Goal: Task Accomplishment & Management: Complete application form

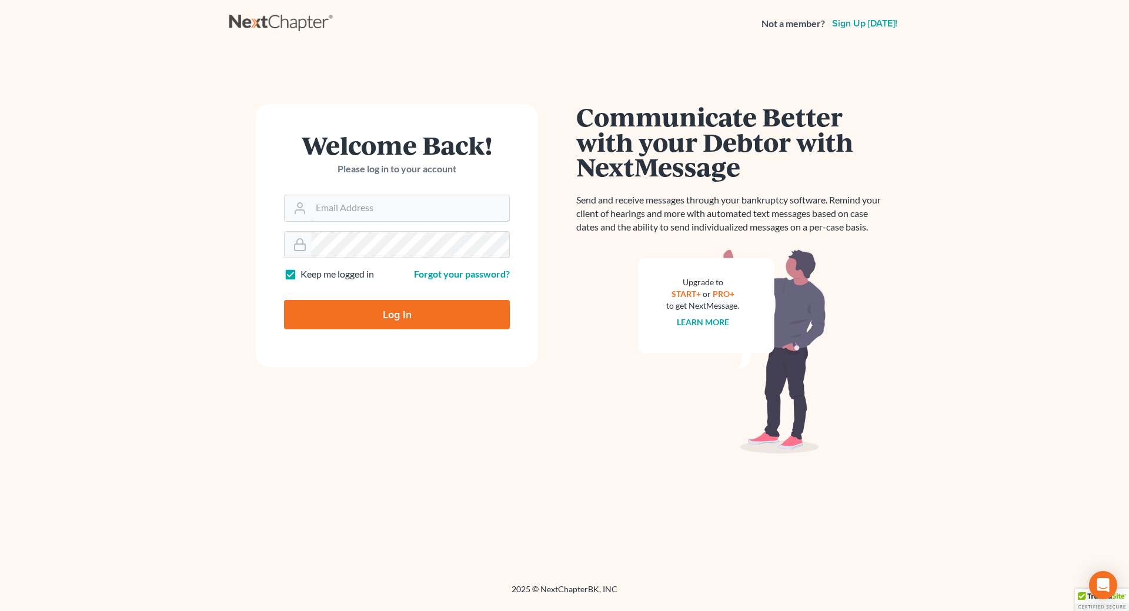
type input "[EMAIL_ADDRESS][DOMAIN_NAME]"
click at [403, 310] on input "Log In" at bounding box center [397, 314] width 226 height 29
type input "Thinking..."
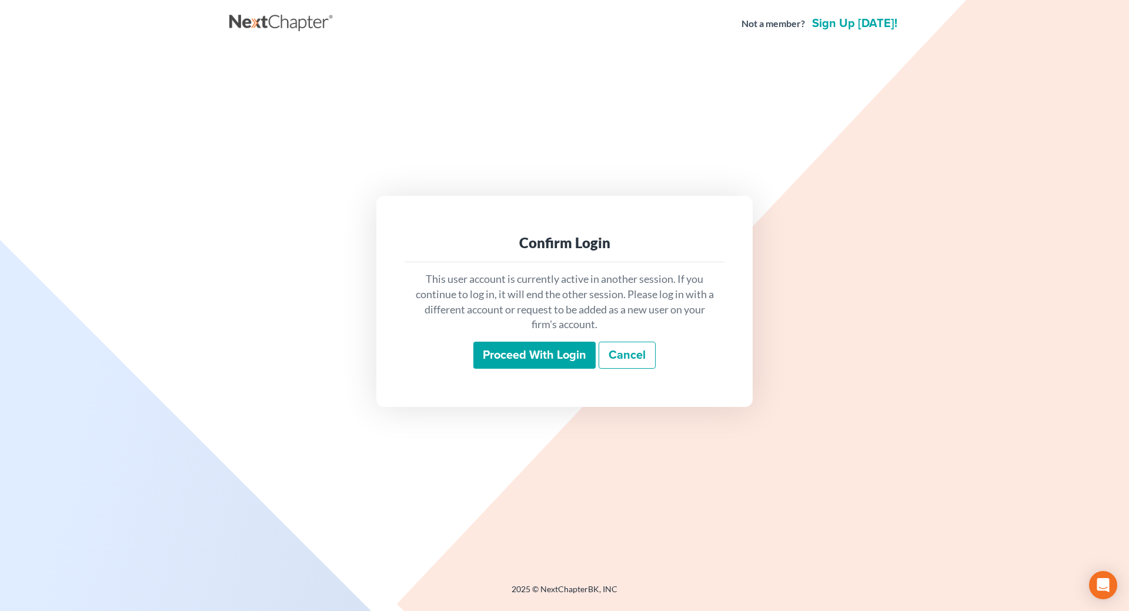
click at [505, 346] on input "Proceed with login" at bounding box center [534, 355] width 122 height 27
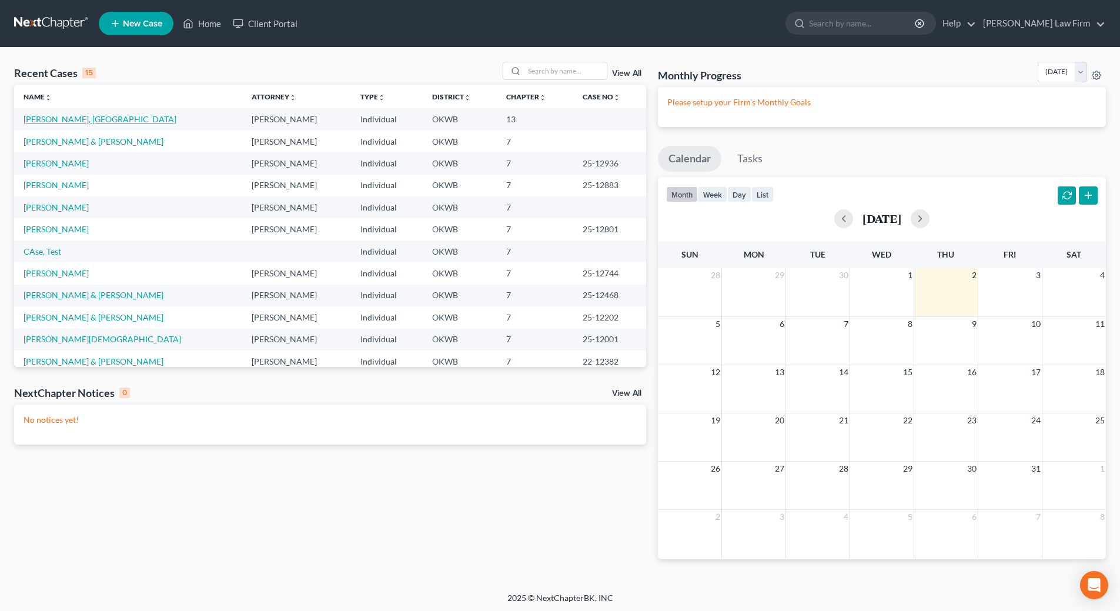
click at [48, 123] on link "[PERSON_NAME], [GEOGRAPHIC_DATA]" at bounding box center [100, 119] width 153 height 10
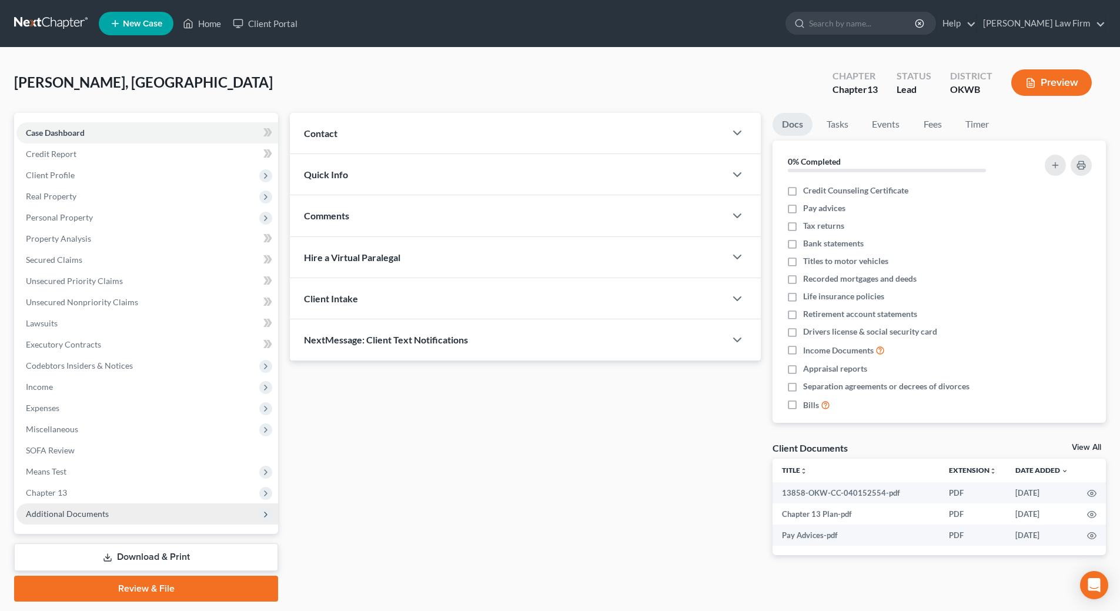
click at [159, 518] on span "Additional Documents" at bounding box center [147, 513] width 262 height 21
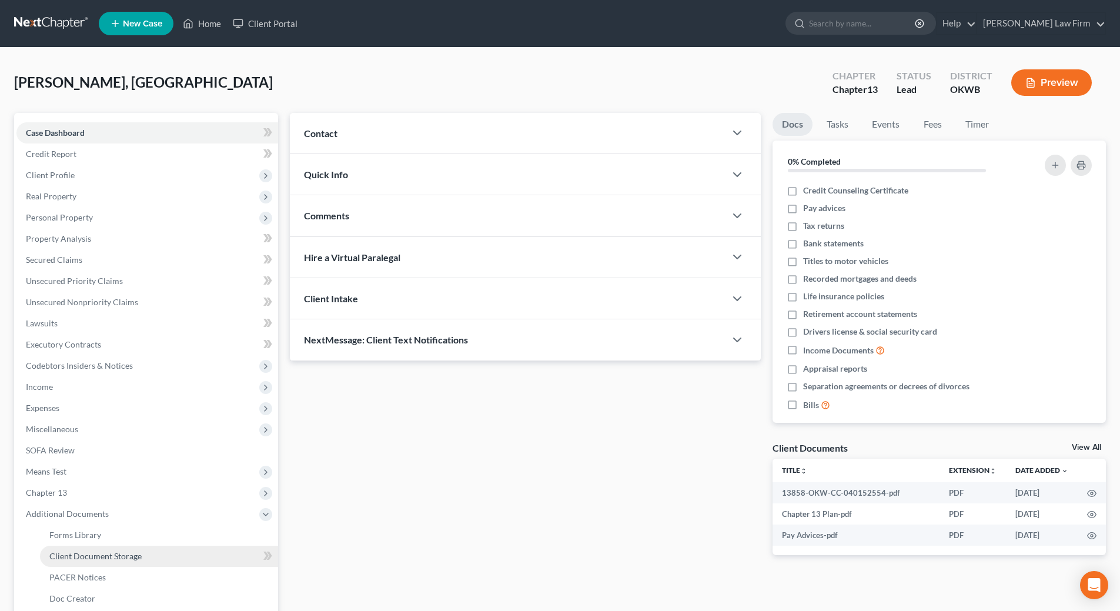
click at [122, 552] on span "Client Document Storage" at bounding box center [95, 556] width 92 height 10
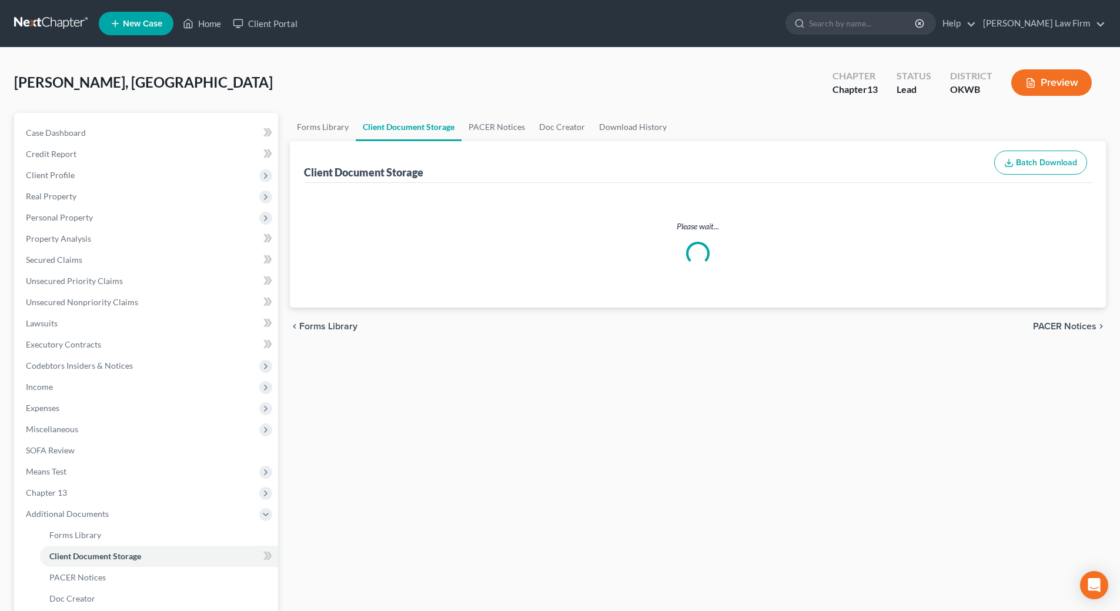
select select "3"
select select "2"
select select "0"
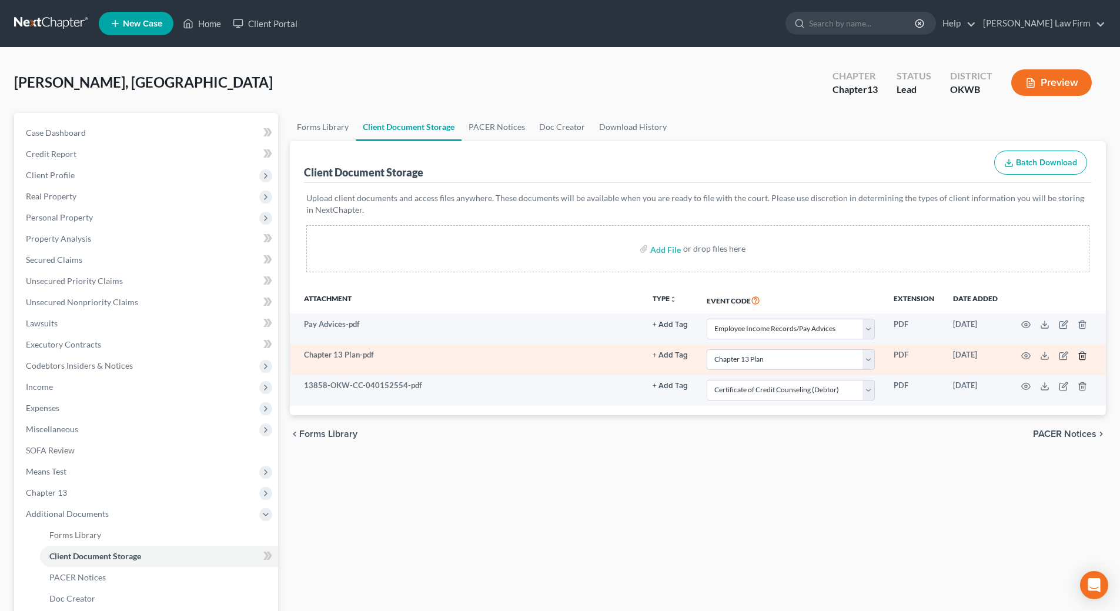
click at [1087, 355] on icon "button" at bounding box center [1082, 355] width 9 height 9
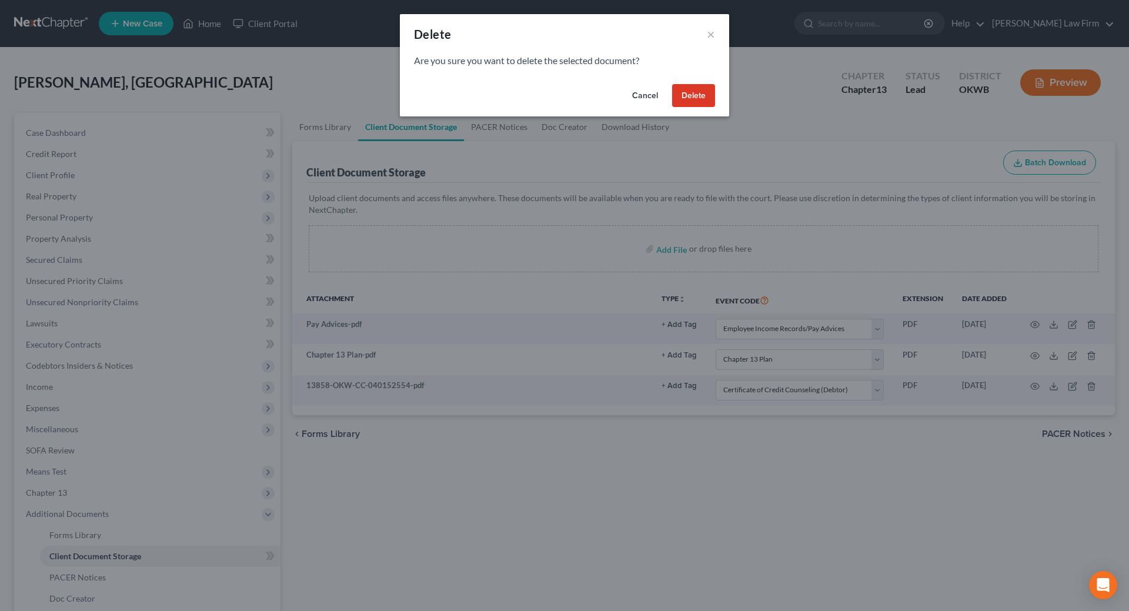
click at [697, 98] on button "Delete" at bounding box center [693, 96] width 43 height 24
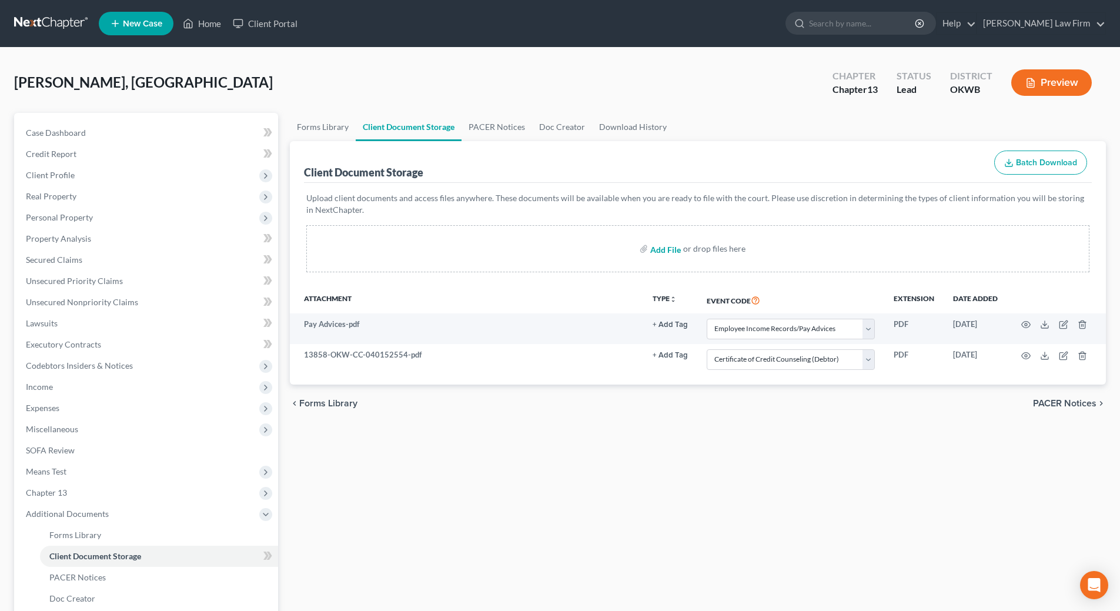
click at [666, 249] on input "file" at bounding box center [664, 248] width 28 height 21
type input "C:\fakepath\Chapter 13 Plan.pdf"
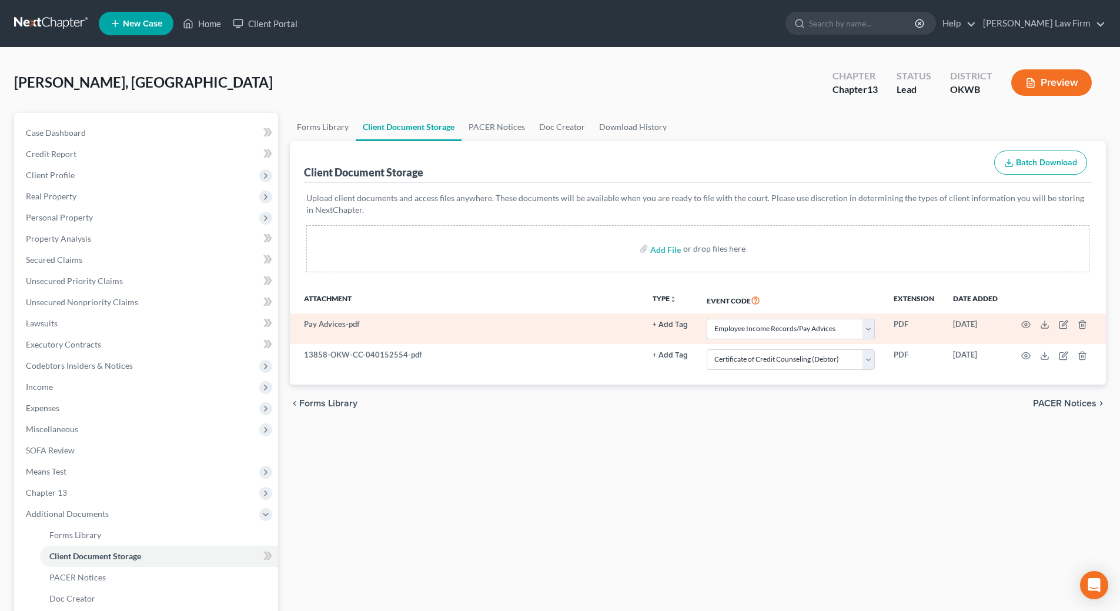
select select "3"
select select "0"
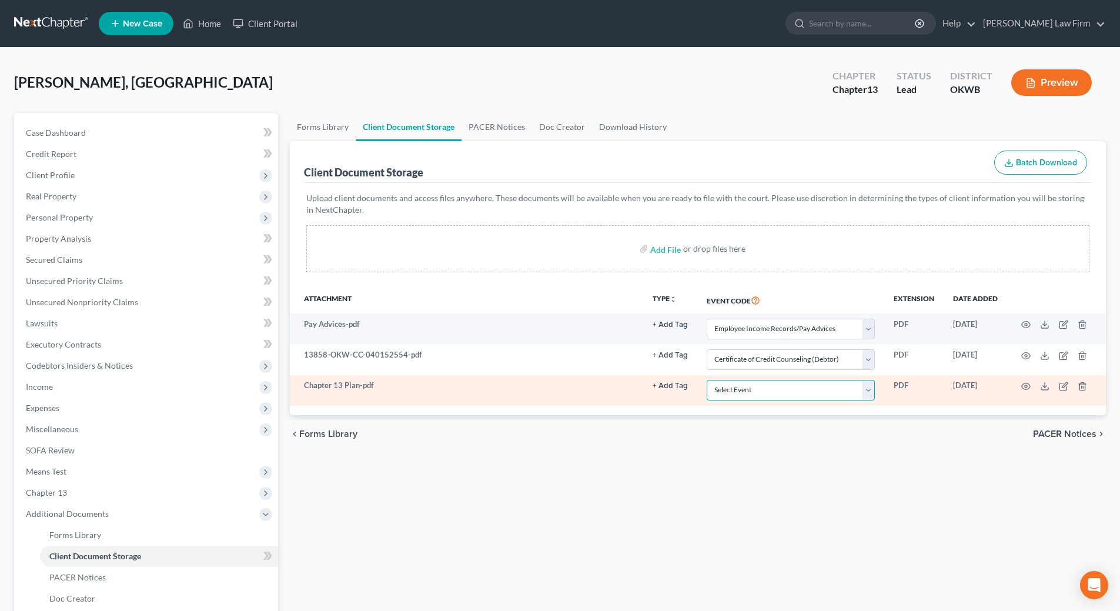
click at [869, 389] on select "Select Event Certificate of Credit Counseling (Debtor) Certificate of Credit Co…" at bounding box center [791, 390] width 168 height 21
select select "2"
click at [707, 380] on select "Select Event Certificate of Credit Counseling (Debtor) Certificate of Credit Co…" at bounding box center [791, 390] width 168 height 21
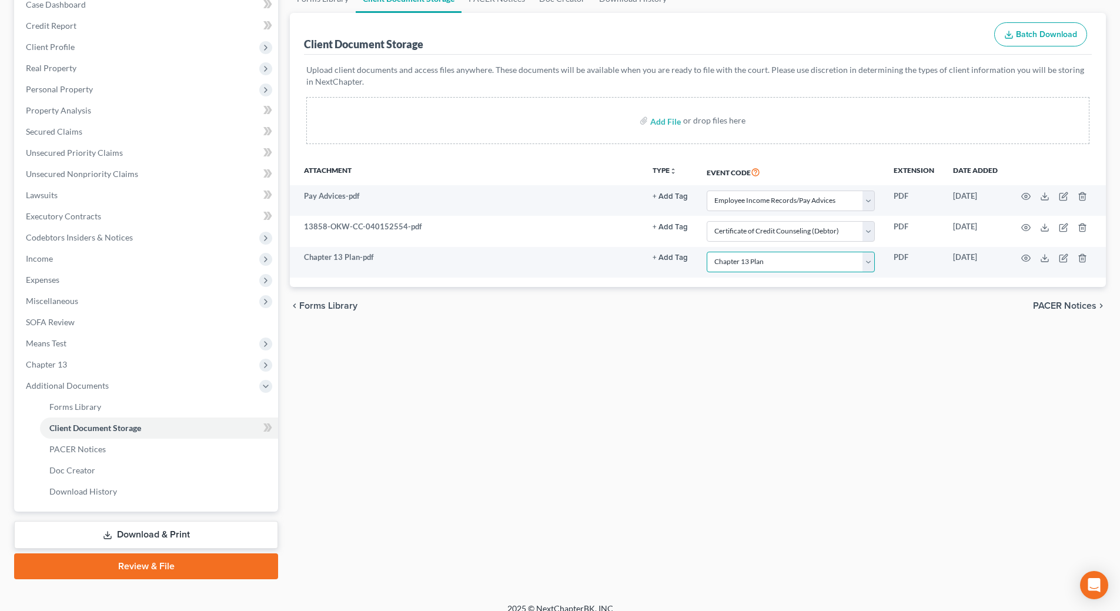
scroll to position [141, 0]
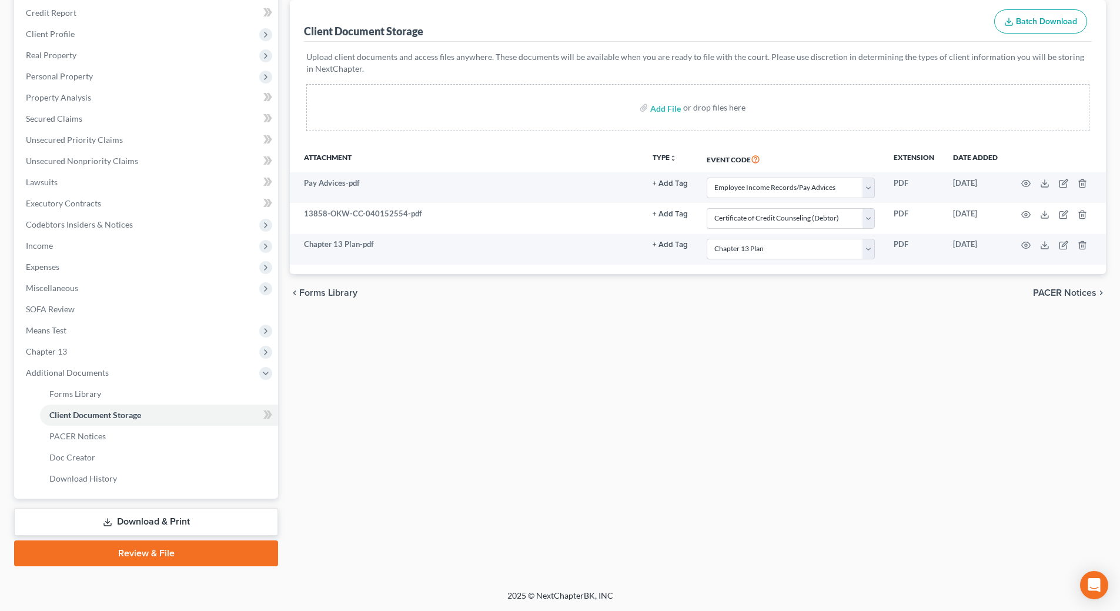
click at [146, 556] on link "Review & File" at bounding box center [146, 553] width 264 height 26
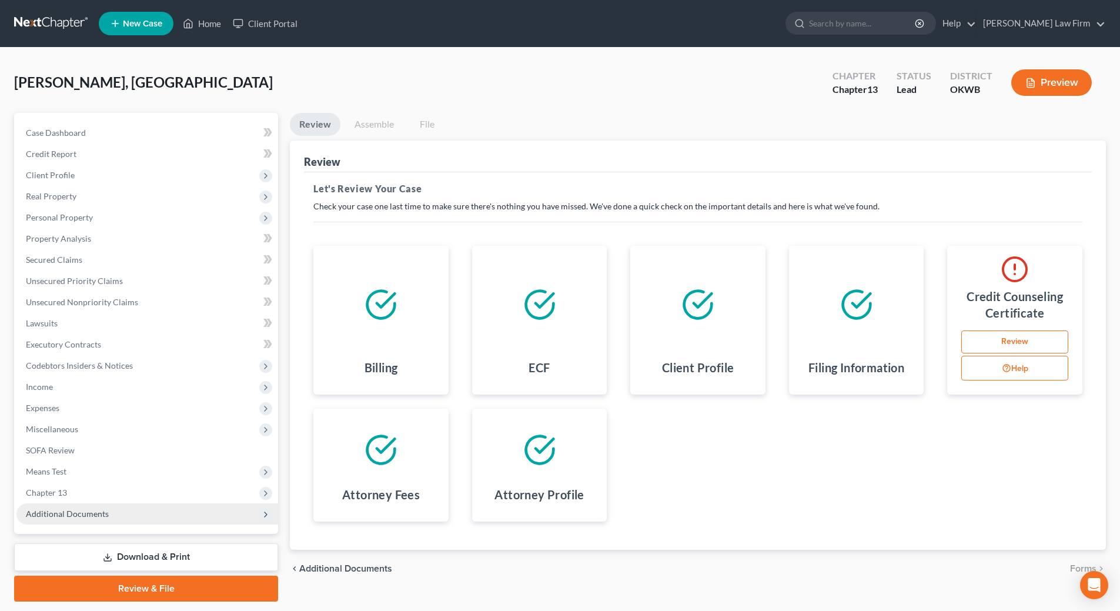
click at [82, 516] on span "Additional Documents" at bounding box center [67, 514] width 83 height 10
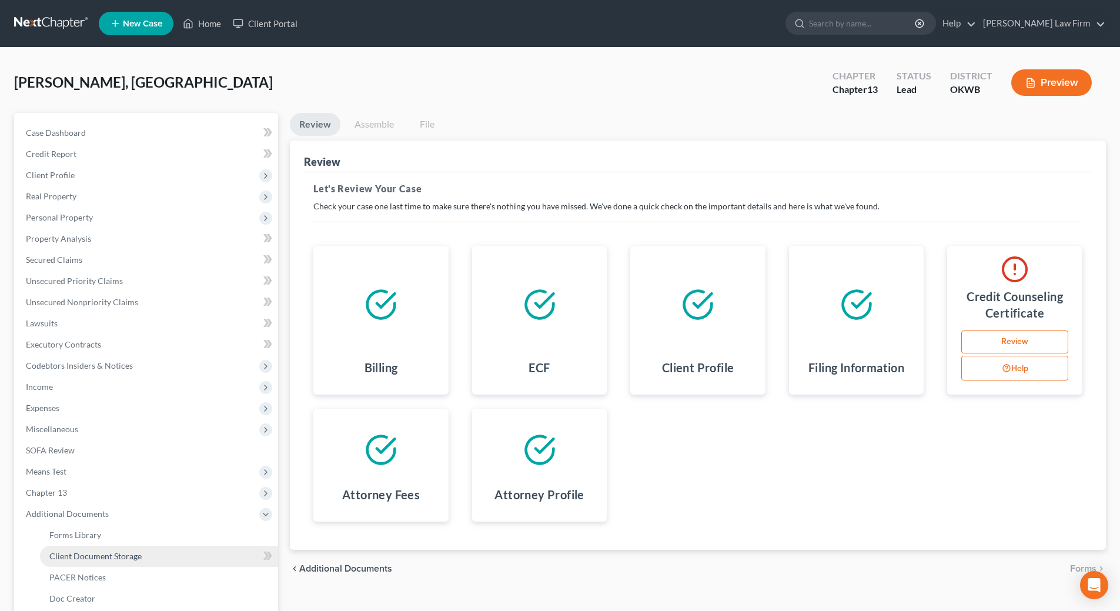
click at [158, 563] on link "Client Document Storage" at bounding box center [159, 556] width 238 height 21
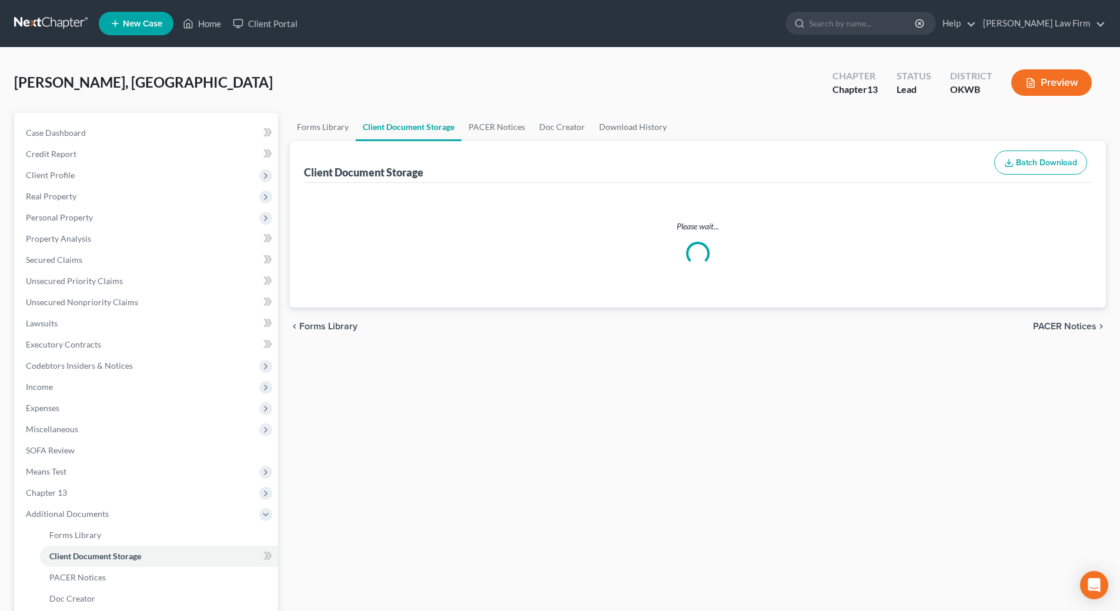
select select "3"
select select "0"
select select "2"
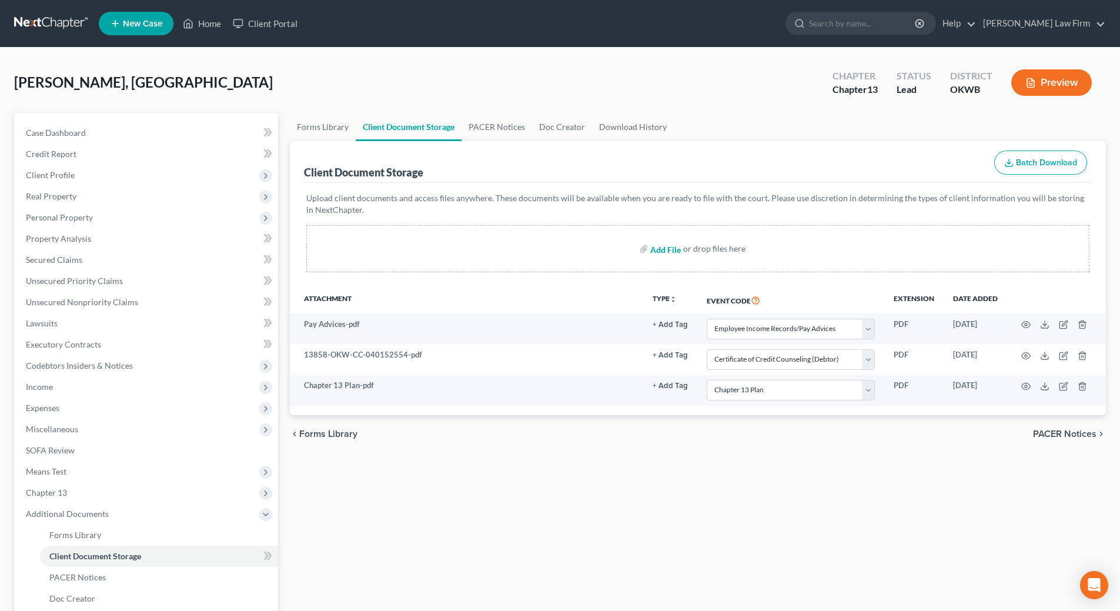
click at [672, 255] on input "file" at bounding box center [664, 248] width 28 height 21
type input "C:\fakepath\13858-OKW-CC-040152554.pdf"
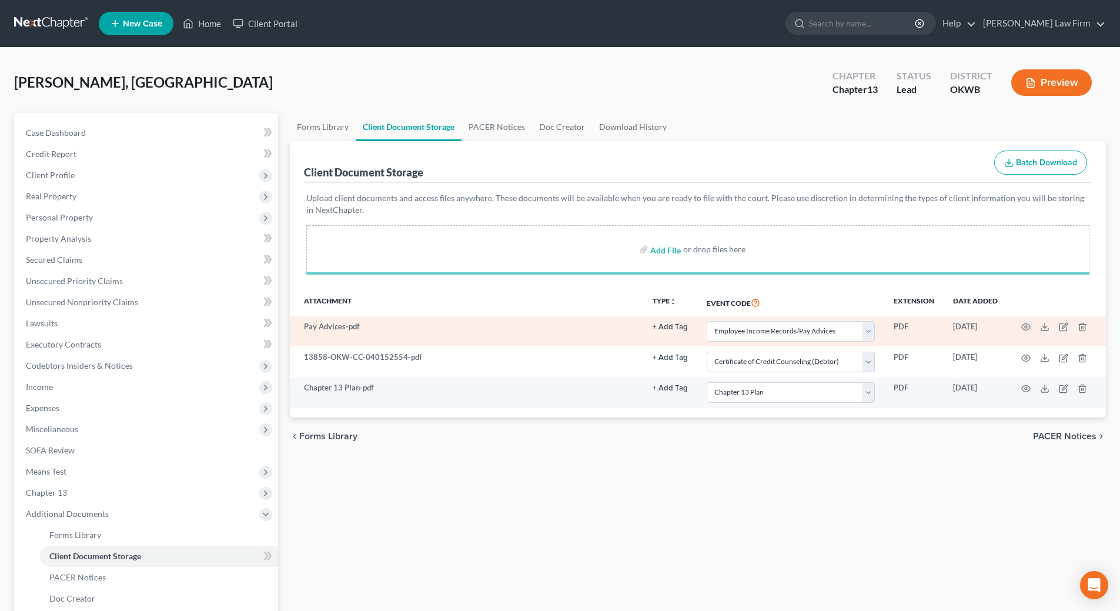
select select "3"
select select "0"
select select "2"
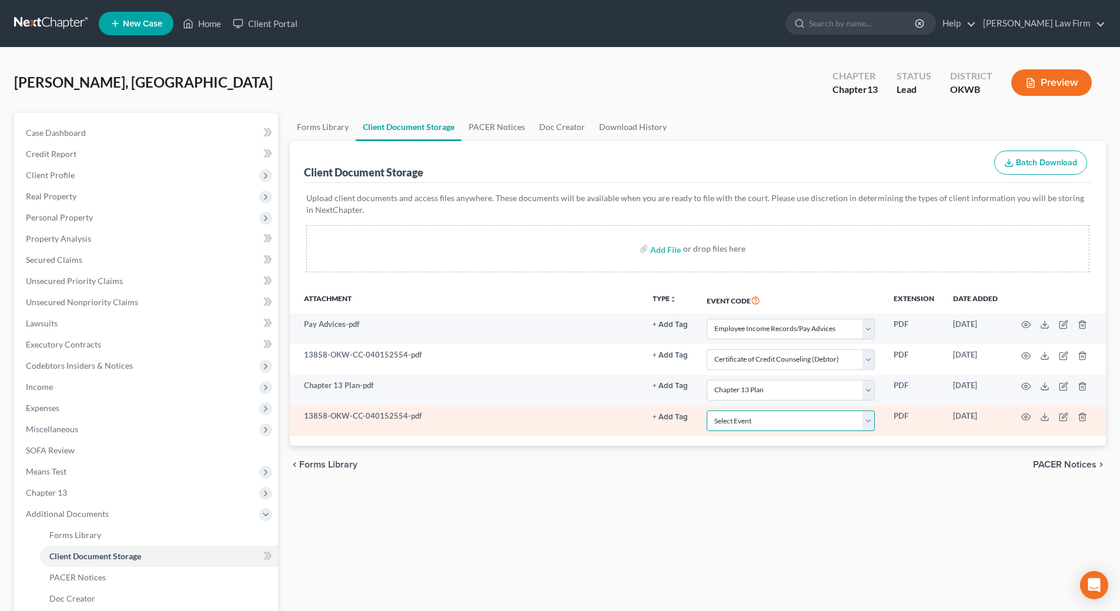
click at [872, 424] on select "Select Event Certificate of Credit Counseling (Debtor) Certificate of Credit Co…" at bounding box center [791, 420] width 168 height 21
select select "0"
click at [707, 410] on select "Select Event Certificate of Credit Counseling (Debtor) Certificate of Credit Co…" at bounding box center [791, 420] width 168 height 21
click at [1080, 420] on icon "button" at bounding box center [1082, 417] width 5 height 8
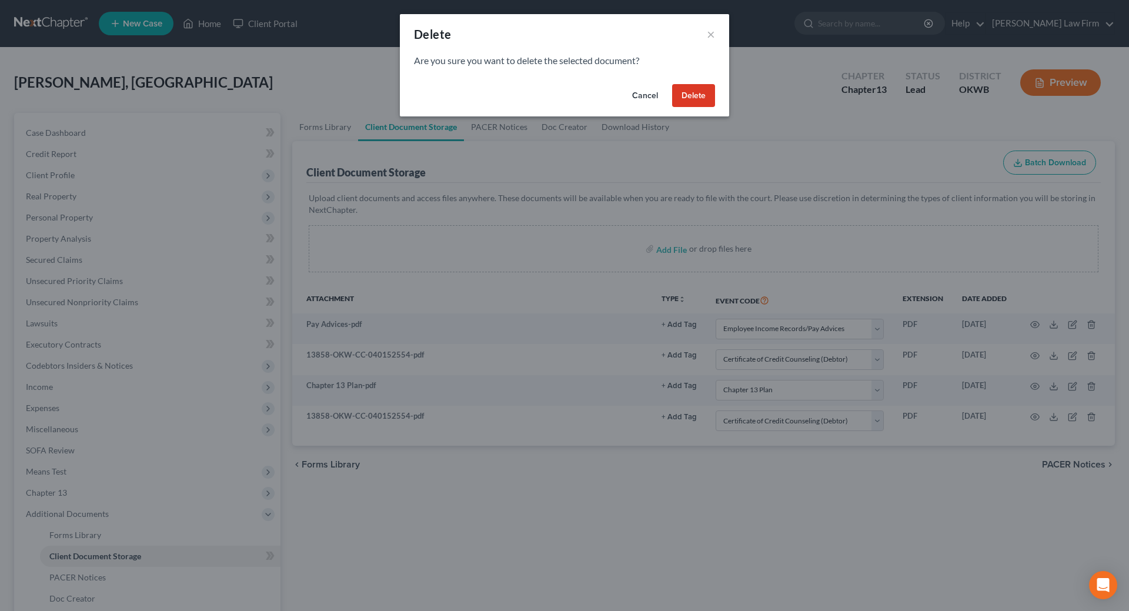
click at [684, 98] on button "Delete" at bounding box center [693, 96] width 43 height 24
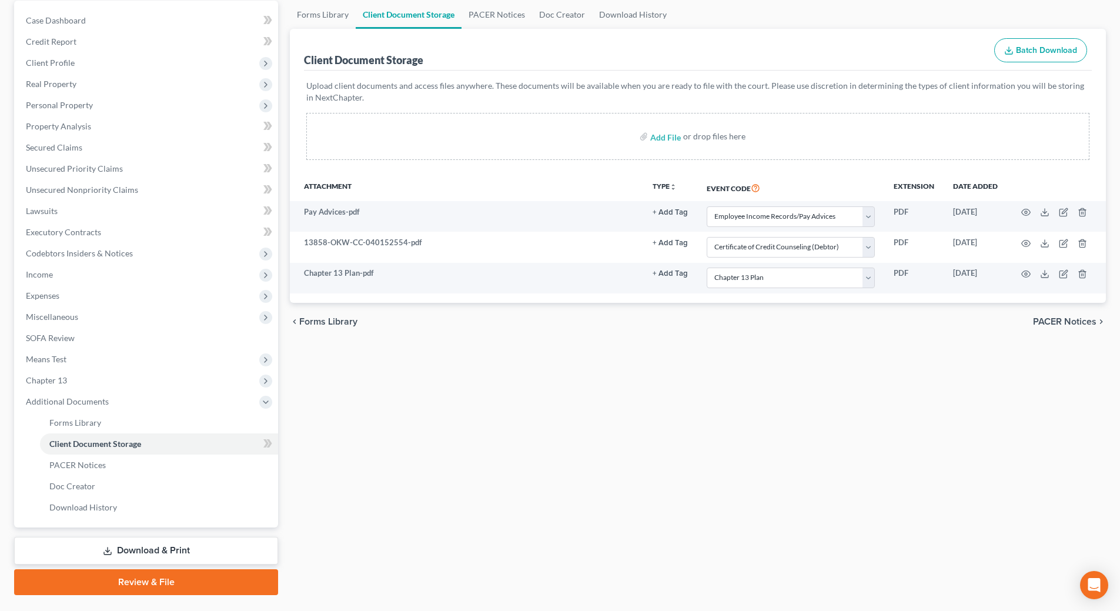
scroll to position [141, 0]
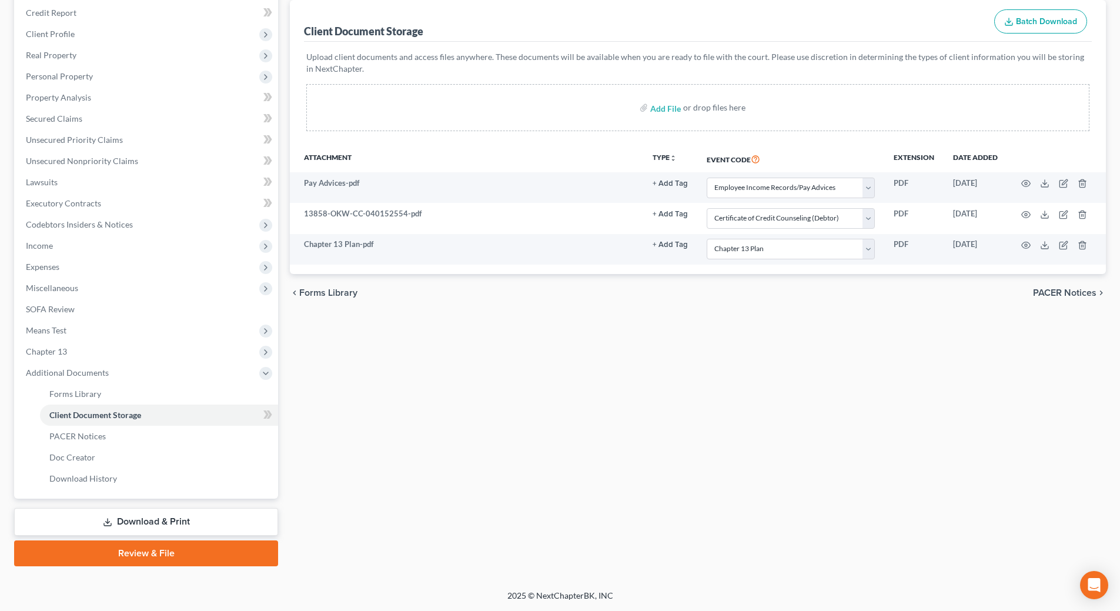
click at [136, 556] on link "Review & File" at bounding box center [146, 553] width 264 height 26
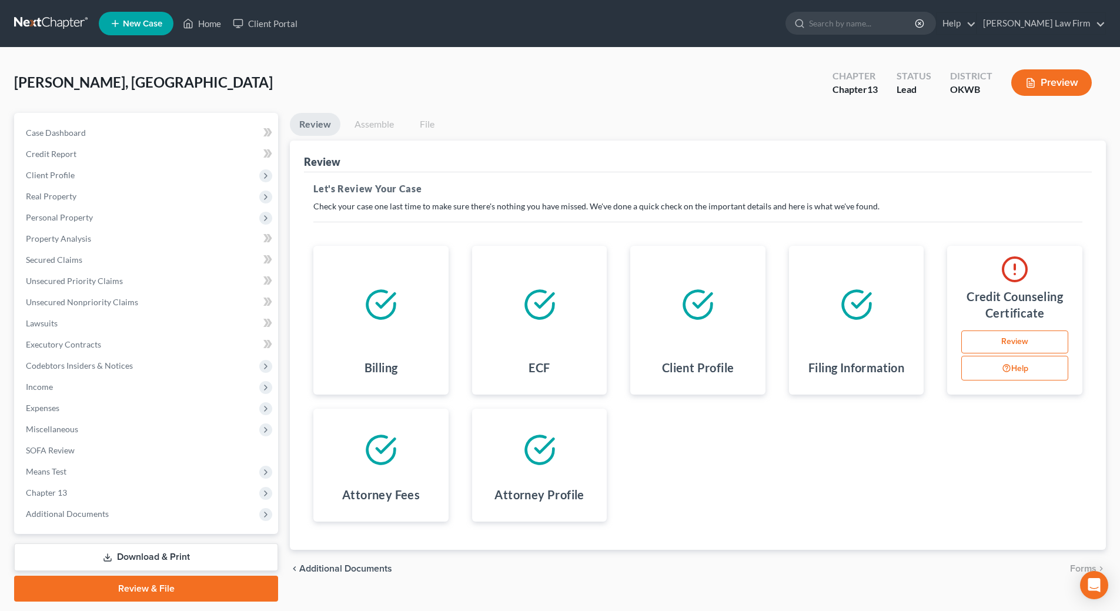
click at [1002, 339] on link "Review" at bounding box center [1014, 342] width 107 height 24
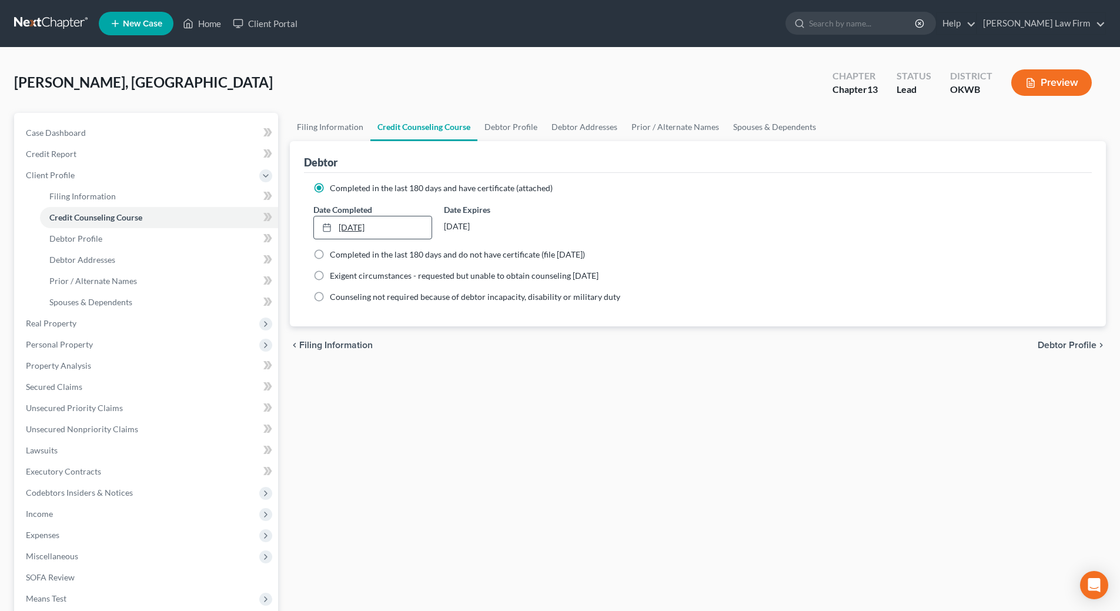
click at [370, 228] on link "[DATE]" at bounding box center [372, 227] width 117 height 22
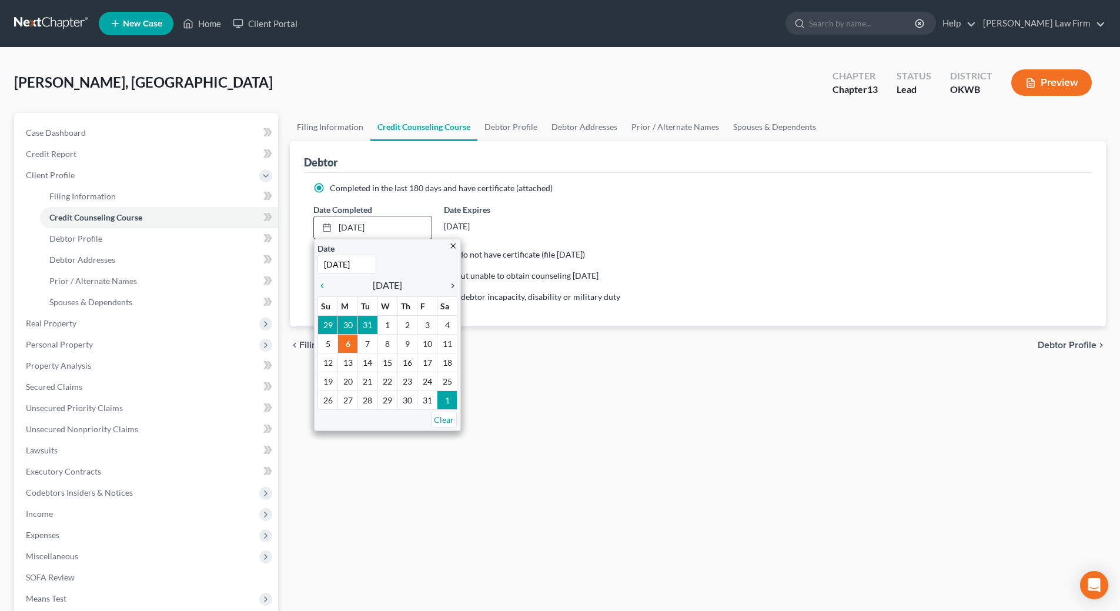
click at [450, 283] on icon "chevron_right" at bounding box center [449, 285] width 15 height 9
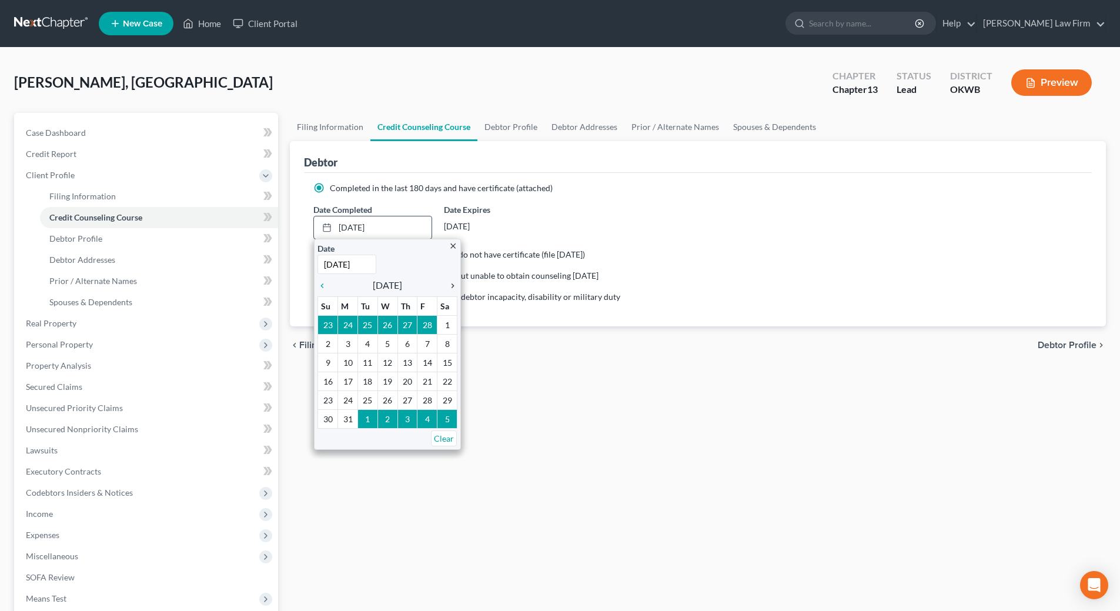
click at [450, 283] on icon "chevron_right" at bounding box center [449, 285] width 15 height 9
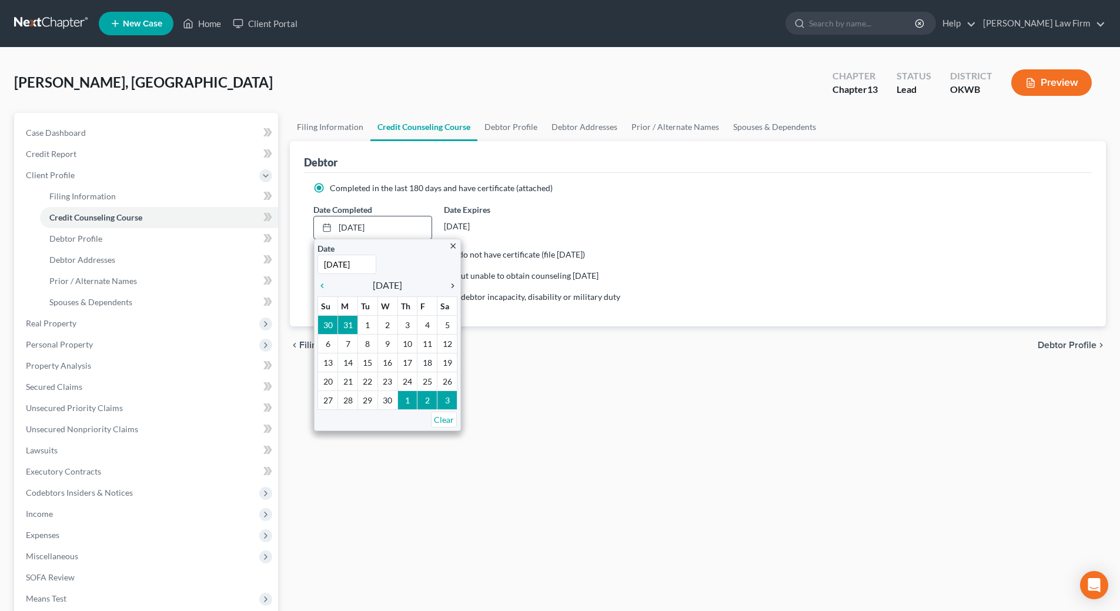
click at [450, 283] on icon "chevron_right" at bounding box center [449, 285] width 15 height 9
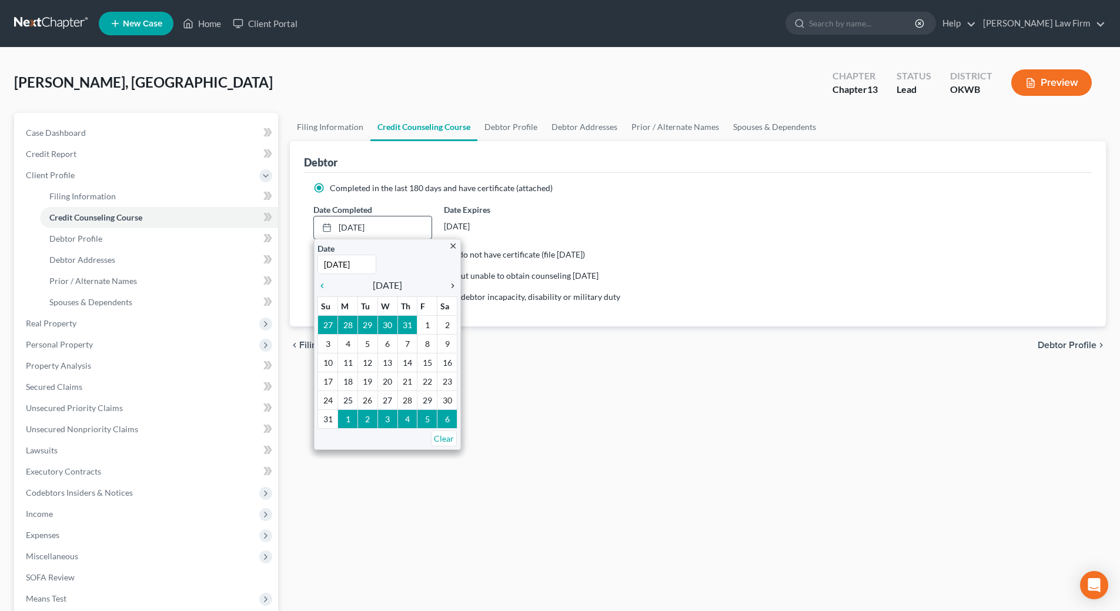
click at [450, 283] on icon "chevron_right" at bounding box center [449, 285] width 15 height 9
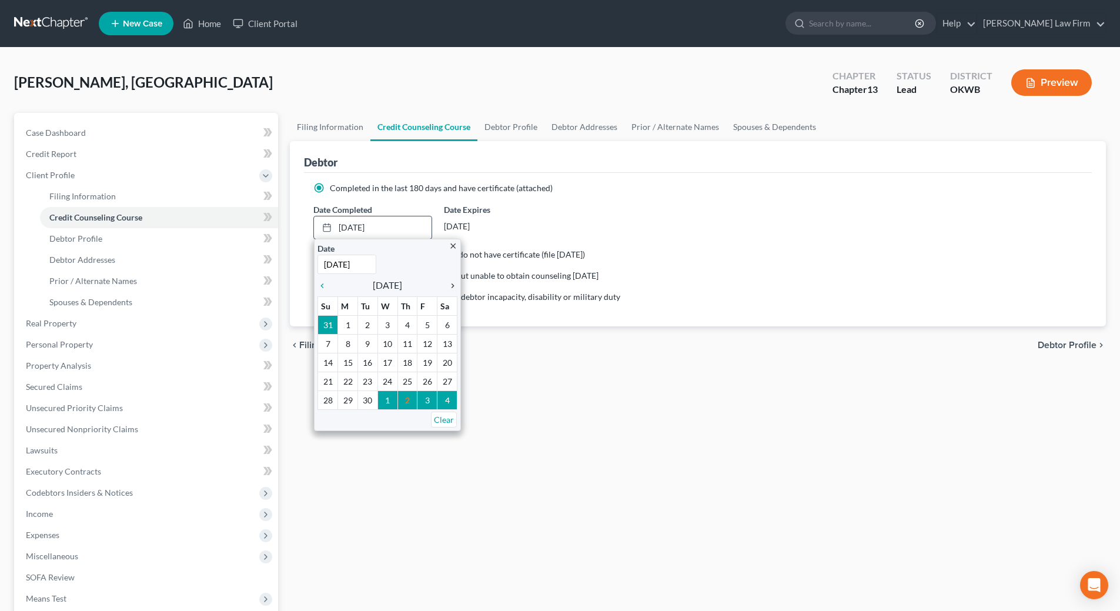
click at [450, 283] on icon "chevron_right" at bounding box center [449, 285] width 15 height 9
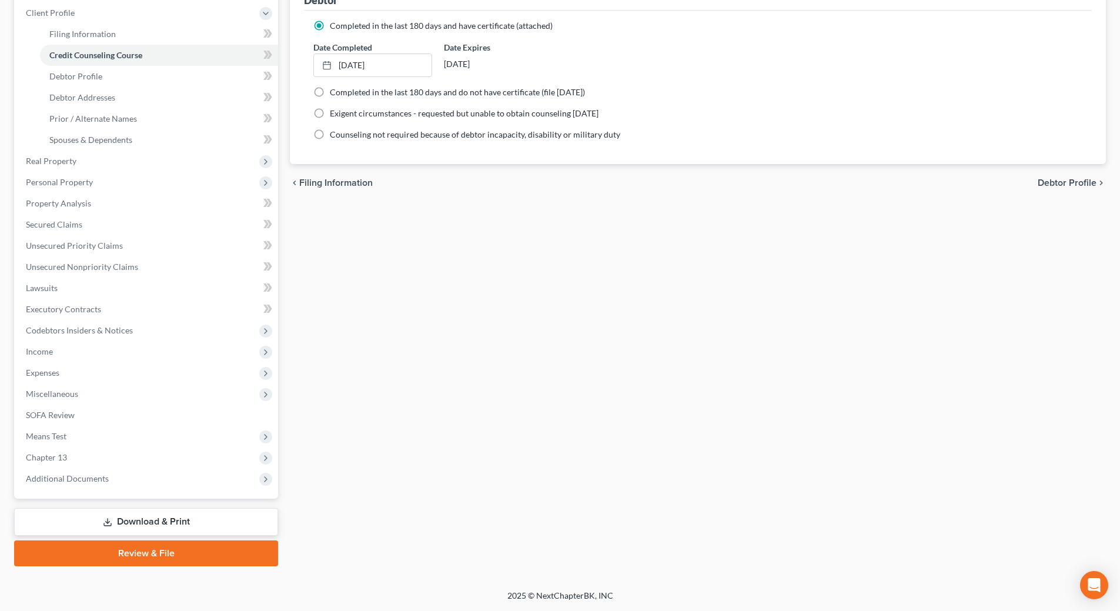
click at [179, 553] on link "Review & File" at bounding box center [146, 553] width 264 height 26
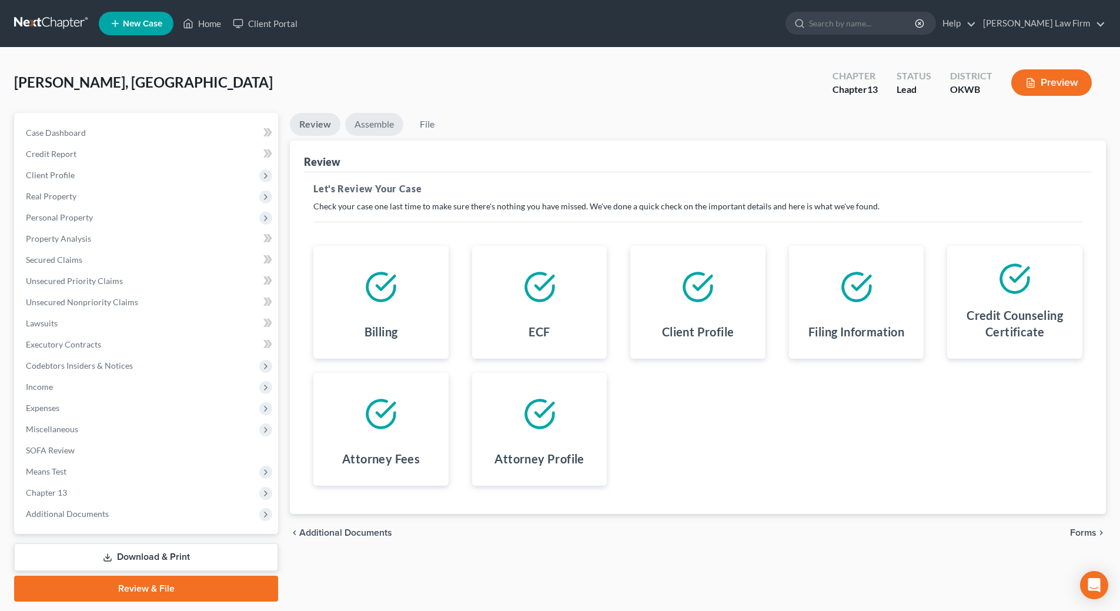
click at [374, 123] on link "Assemble" at bounding box center [374, 124] width 58 height 23
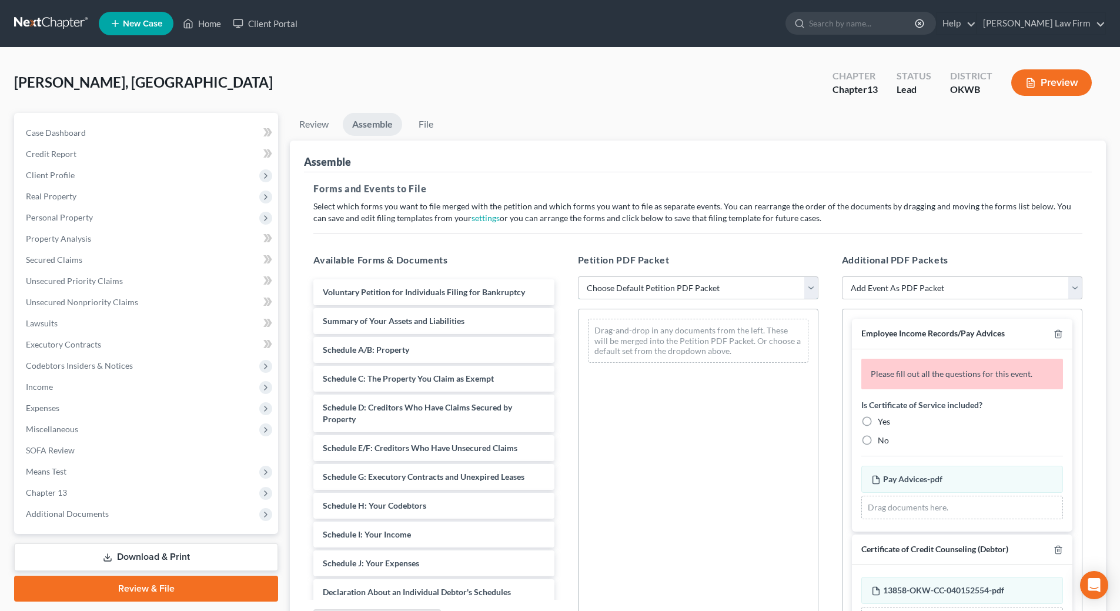
click at [651, 292] on select "Choose Default Petition PDF Packet Complete Bankruptcy Petition (all forms and …" at bounding box center [698, 288] width 240 height 24
select select "0"
click at [578, 276] on select "Choose Default Petition PDF Packet Complete Bankruptcy Petition (all forms and …" at bounding box center [698, 288] width 240 height 24
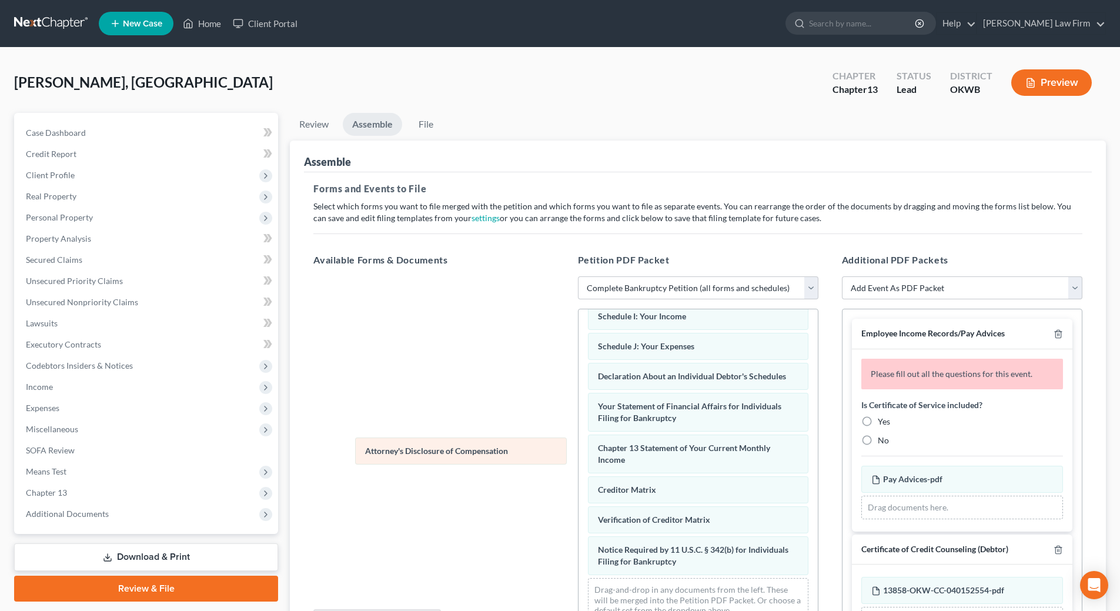
scroll to position [303, 0]
drag, startPoint x: 733, startPoint y: 562, endPoint x: 495, endPoint y: 421, distance: 277.3
click at [579, 422] on div "Attorney's Disclosure of Compensation Voluntary Petition for Individuals Filing…" at bounding box center [698, 324] width 239 height 613
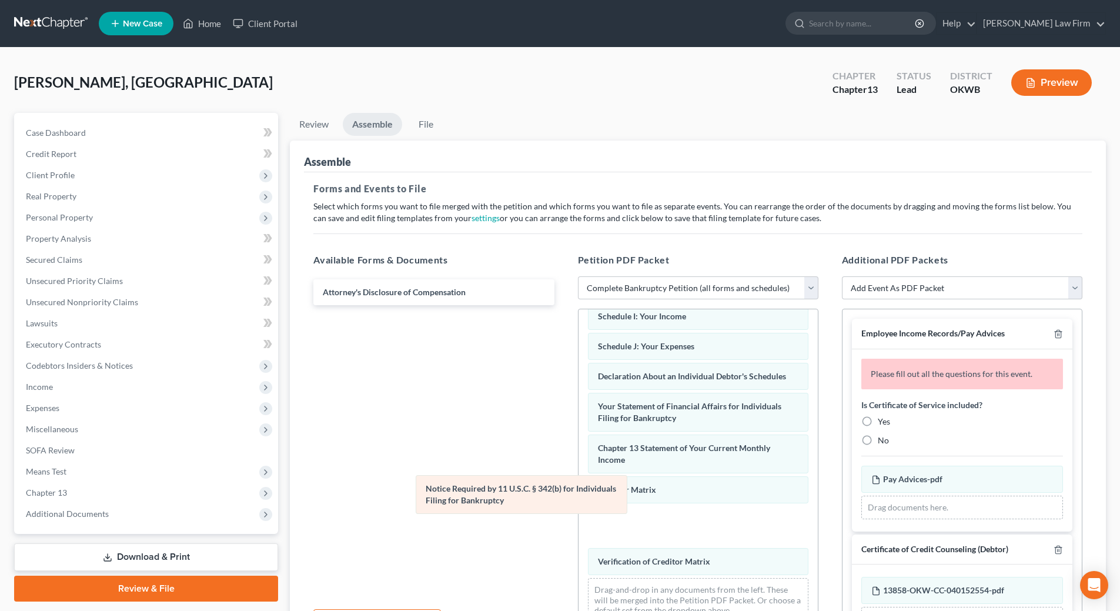
scroll to position [261, 0]
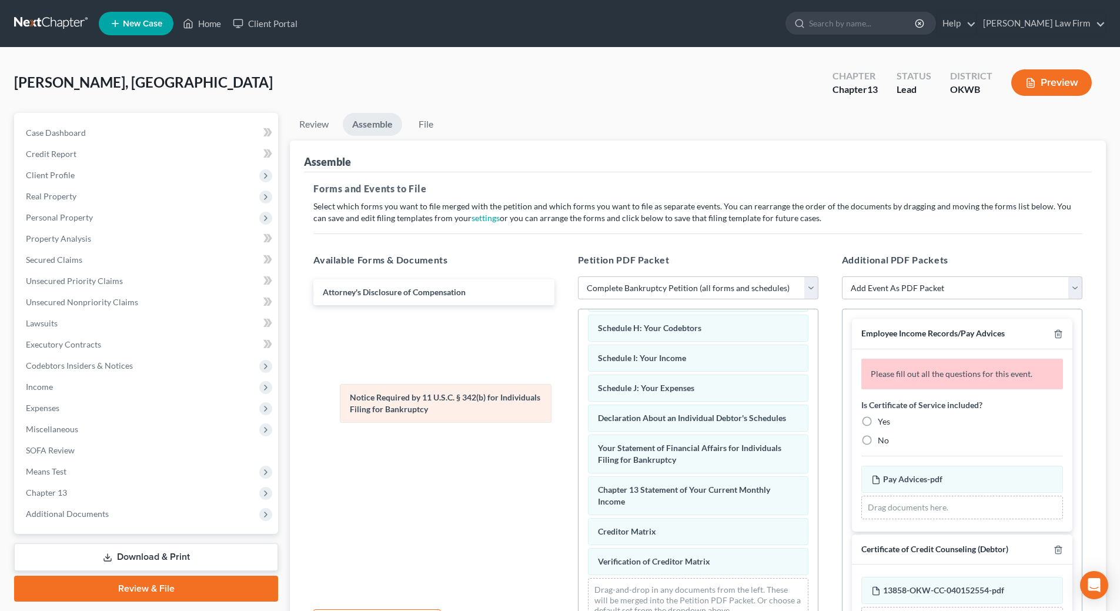
drag, startPoint x: 700, startPoint y: 562, endPoint x: 450, endPoint y: 377, distance: 310.7
click at [579, 378] on div "Notice Required by 11 U.S.C. § 342(b) for Individuals Filing for Bankruptcy Vol…" at bounding box center [698, 346] width 239 height 572
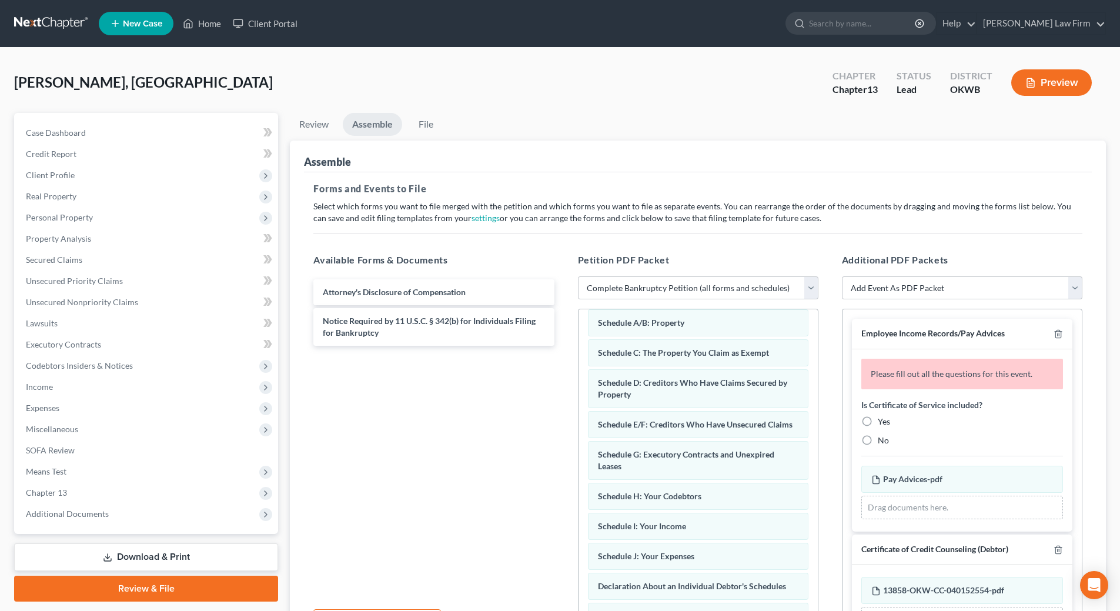
scroll to position [0, 0]
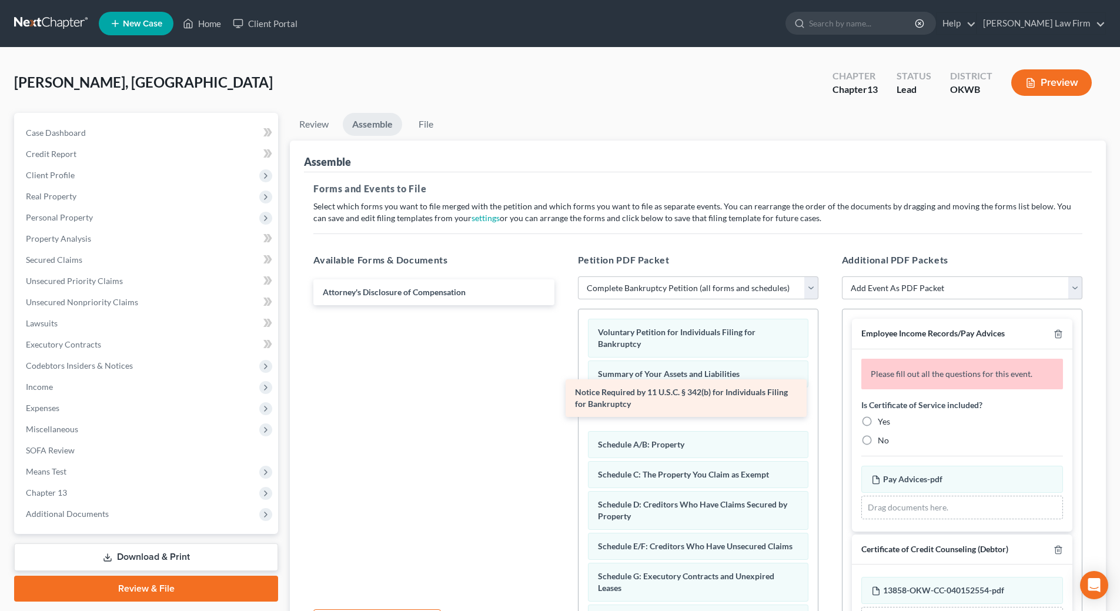
drag, startPoint x: 474, startPoint y: 327, endPoint x: 726, endPoint y: 398, distance: 262.1
click at [563, 305] on div "Notice Required by 11 U.S.C. § 342(b) for Individuals Filing for Bankruptcy Att…" at bounding box center [433, 292] width 259 height 26
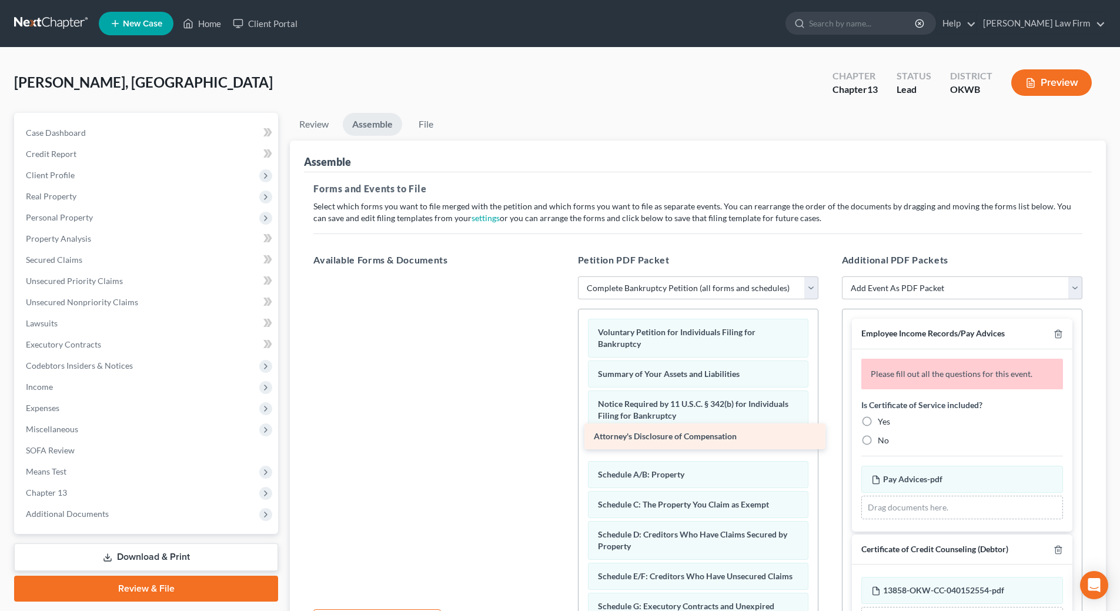
drag, startPoint x: 440, startPoint y: 292, endPoint x: 710, endPoint y: 436, distance: 306.5
click at [563, 276] on div "Attorney's Disclosure of Compensation Attorney's Disclosure of Compensation" at bounding box center [433, 276] width 259 height 0
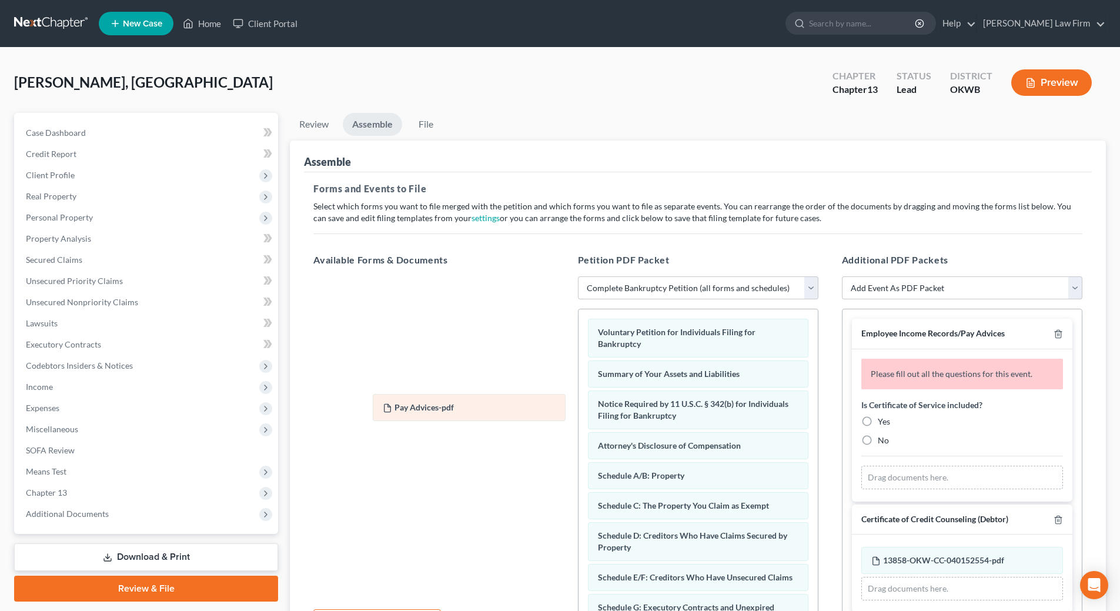
drag, startPoint x: 944, startPoint y: 478, endPoint x: 397, endPoint y: 378, distance: 556.0
click at [861, 466] on div "Pay Advices-pdf Amended Pay Advices-pdf Pay Advices-pdf Amended Pay Advices-pdf…" at bounding box center [962, 478] width 202 height 24
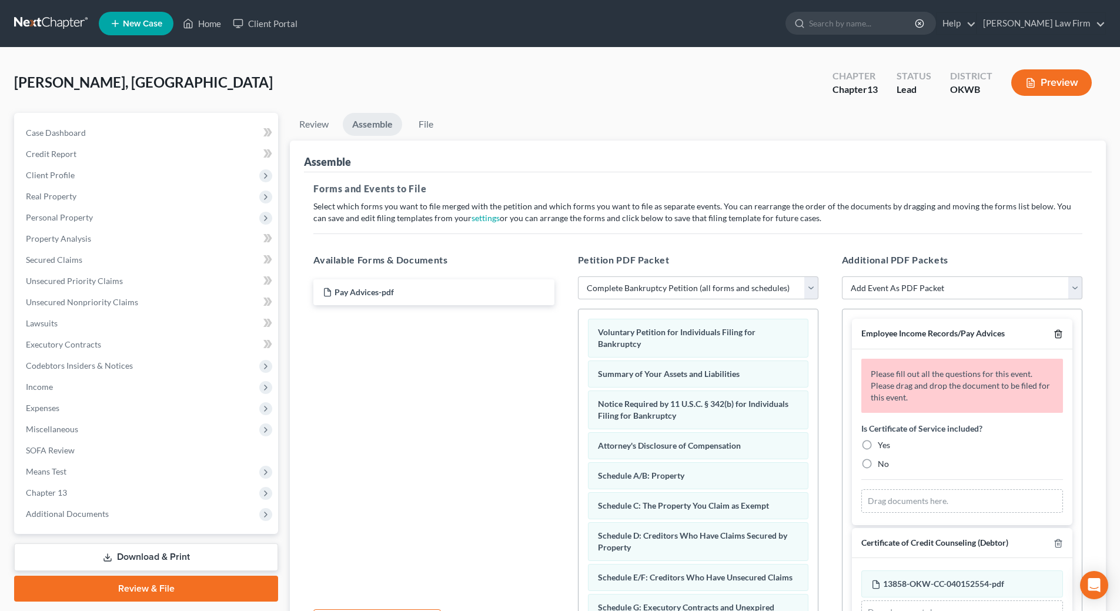
click at [1054, 333] on icon "button" at bounding box center [1058, 333] width 9 height 9
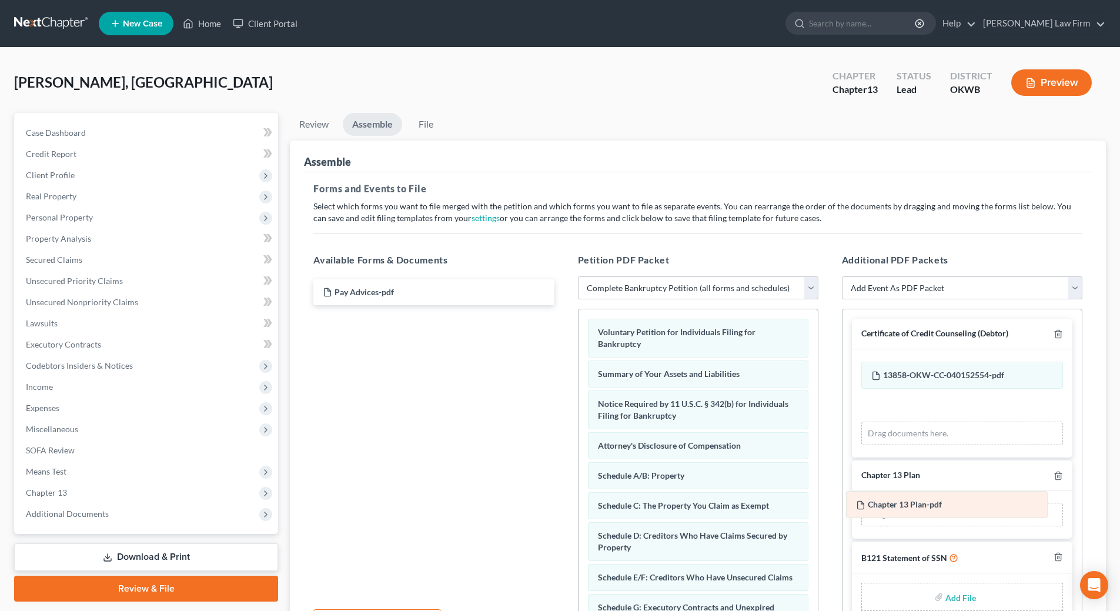
drag, startPoint x: 1010, startPoint y: 487, endPoint x: 994, endPoint y: 505, distance: 23.8
click at [994, 505] on div "Chapter 13 Plan-pdf Amended Chapter 13 Plan-pdf Chapter 13 Plan-pdf Amended Cha…" at bounding box center [962, 515] width 202 height 24
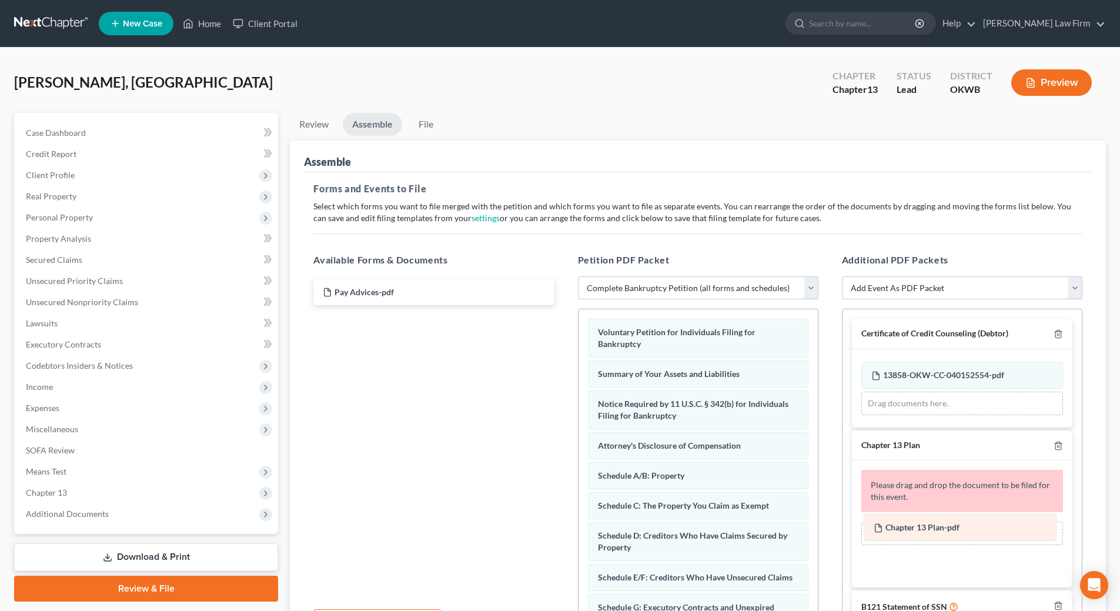
drag, startPoint x: 918, startPoint y: 403, endPoint x: 920, endPoint y: 526, distance: 122.3
click at [920, 415] on div "Chapter 13 Plan-pdf Amended Chapter 13 Plan-pdf 13858-OKW-CC-040152554-pdf Amen…" at bounding box center [962, 389] width 202 height 54
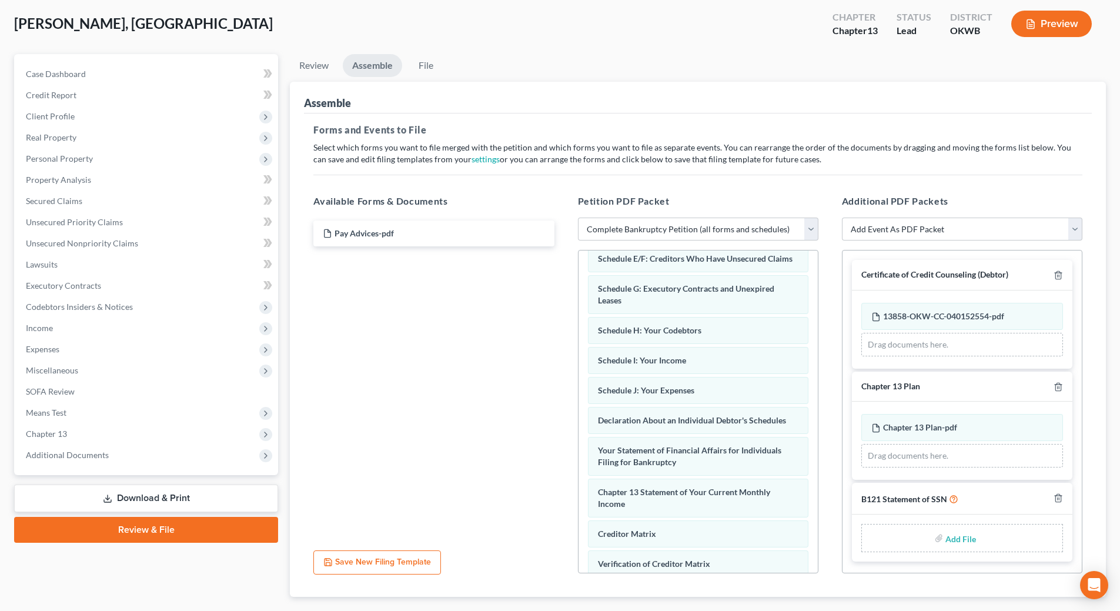
scroll to position [333, 0]
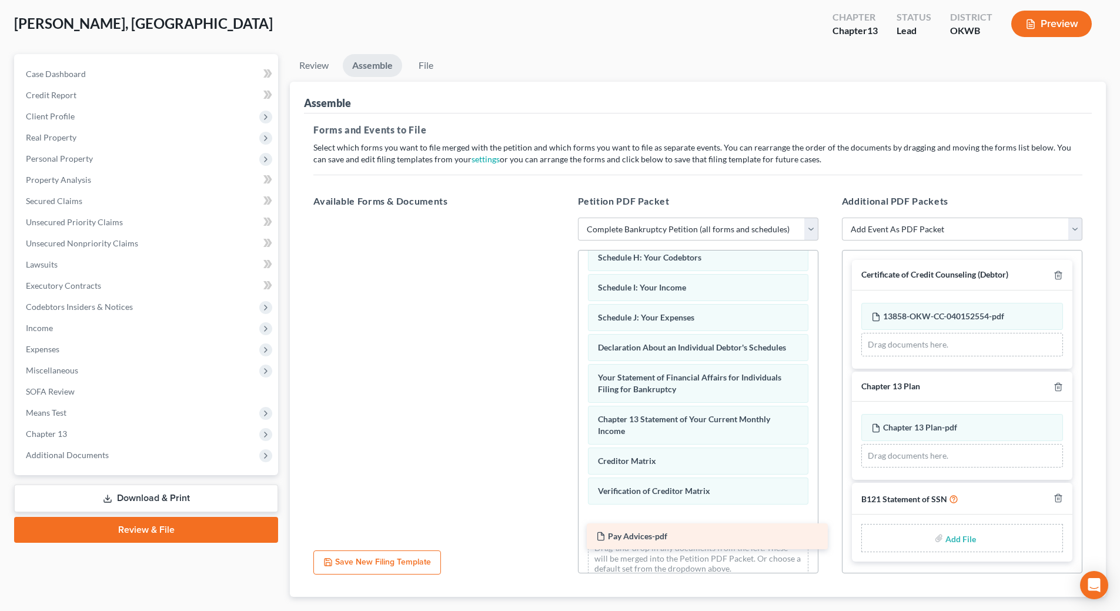
drag, startPoint x: 392, startPoint y: 236, endPoint x: 665, endPoint y: 533, distance: 404.1
click at [563, 218] on div "Pay Advices-pdf Pay Advices-pdf" at bounding box center [433, 218] width 259 height 0
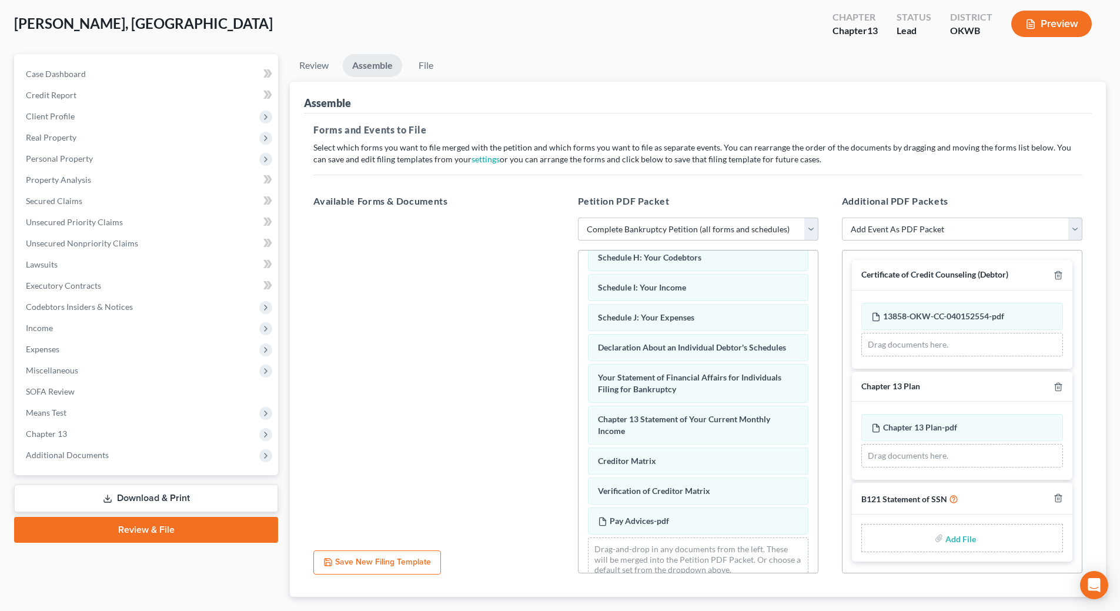
scroll to position [363, 0]
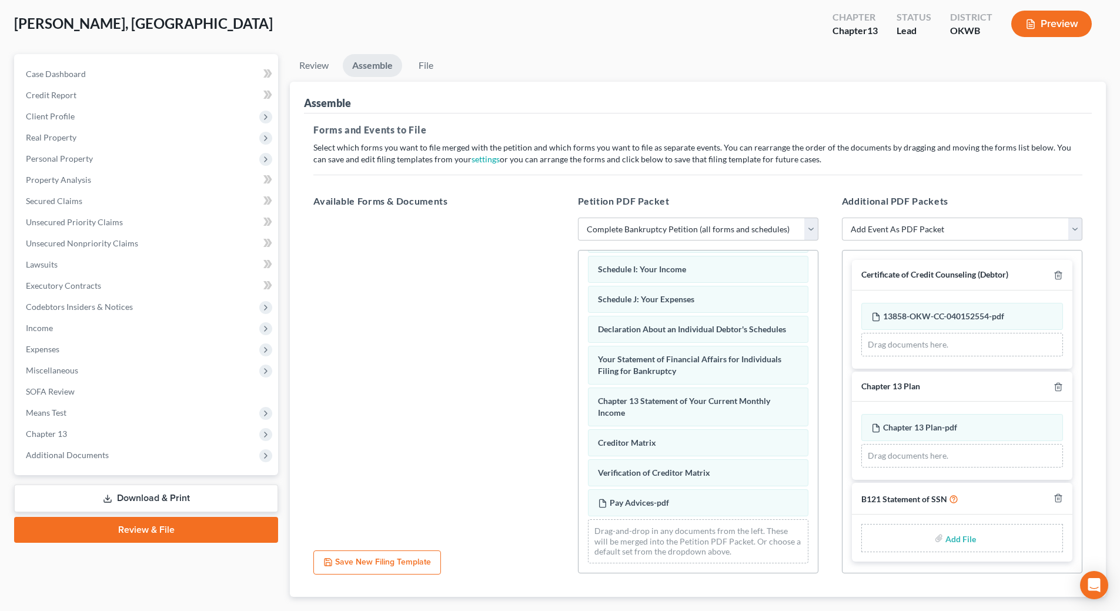
click at [965, 537] on input "file" at bounding box center [960, 537] width 28 height 21
type input "C:\fakepath\Executed B-121.pdf"
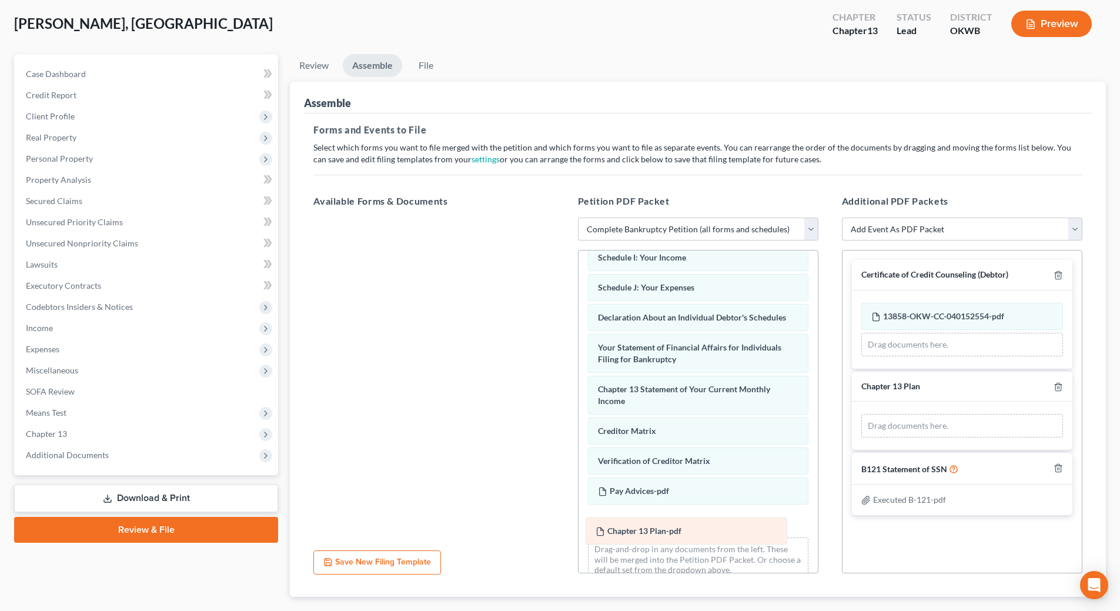
drag, startPoint x: 929, startPoint y: 430, endPoint x: 653, endPoint y: 534, distance: 294.6
click at [861, 437] on div "Chapter 13 Plan-pdf Amended Chapter 13 Plan-pdf Chapter 13 Plan-pdf Amended Cha…" at bounding box center [962, 426] width 202 height 24
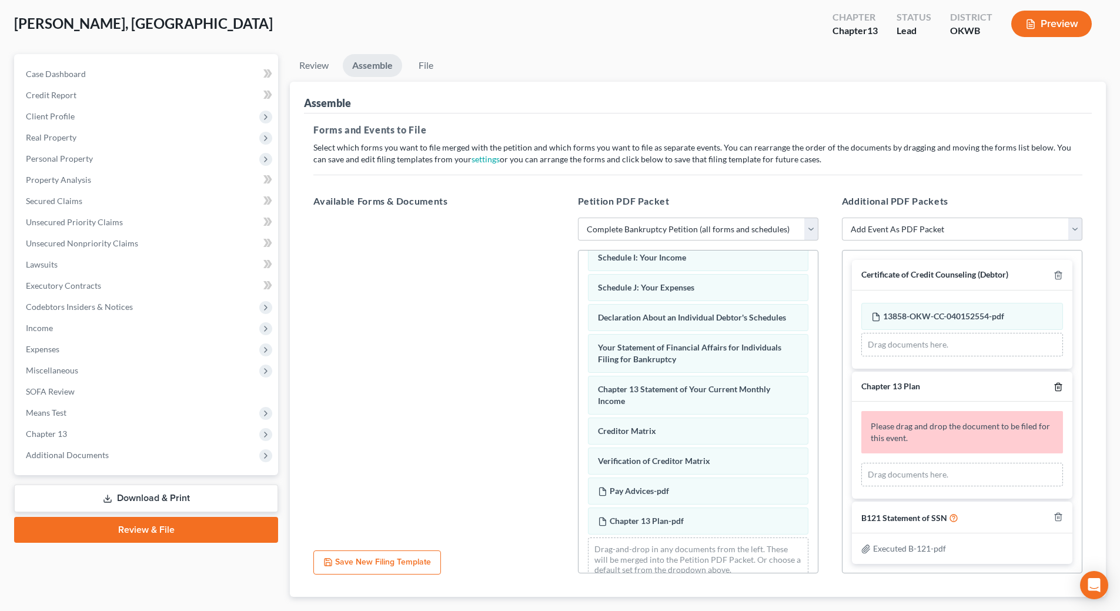
click at [1054, 388] on icon "button" at bounding box center [1058, 386] width 9 height 9
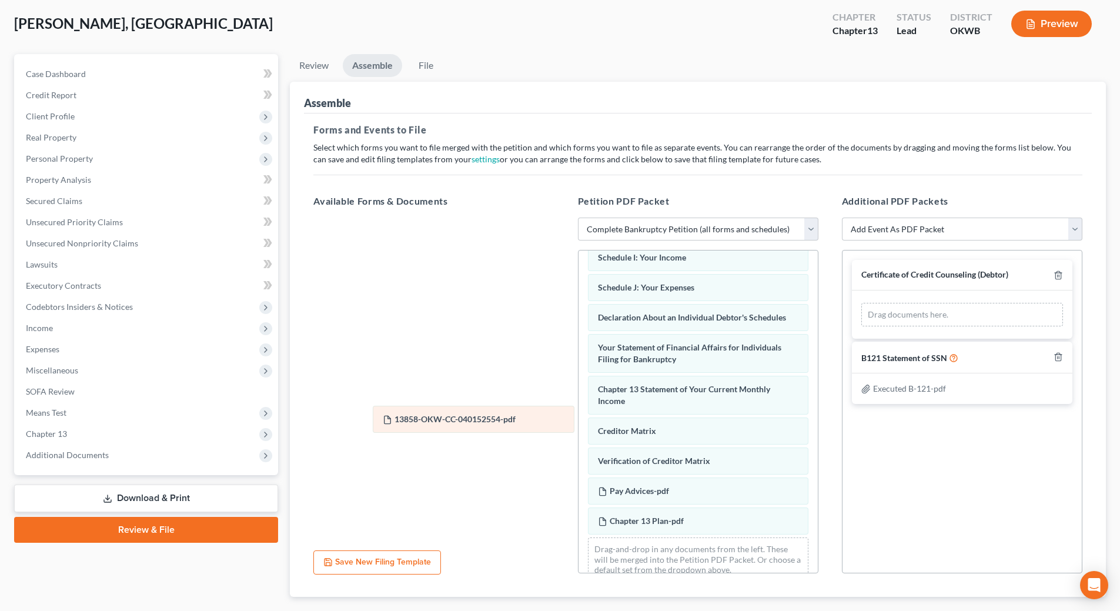
drag, startPoint x: 952, startPoint y: 313, endPoint x: 458, endPoint y: 415, distance: 504.4
click at [861, 326] on div "13858-OKW-CC-040152554-pdf Amended 13858-OKW-CC-040152554-pdf 13858-OKW-CC-0401…" at bounding box center [962, 315] width 202 height 24
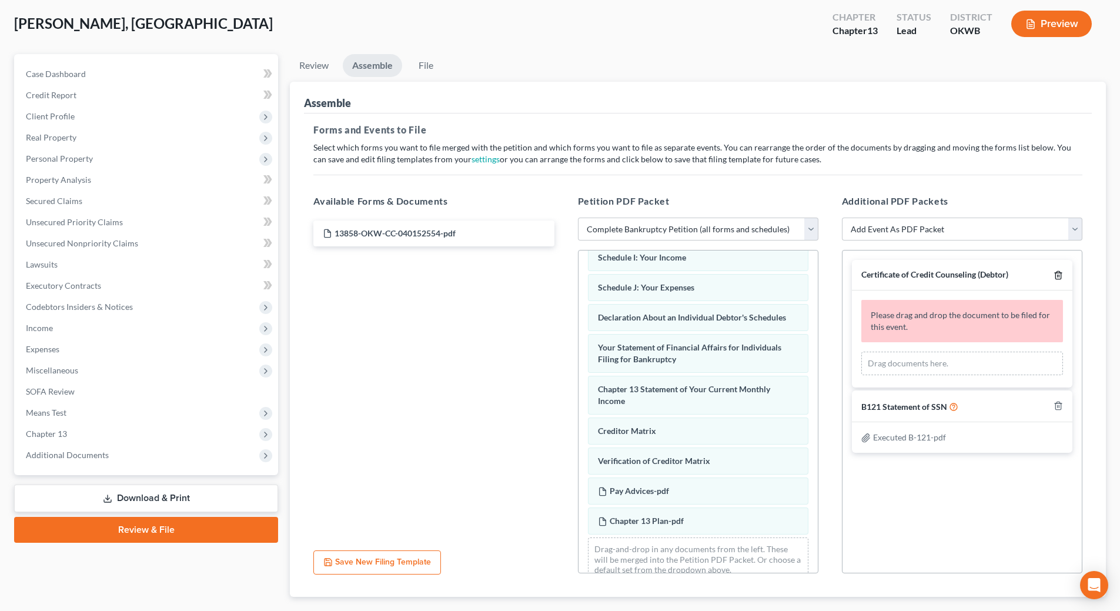
click at [1058, 275] on line "button" at bounding box center [1058, 276] width 0 height 2
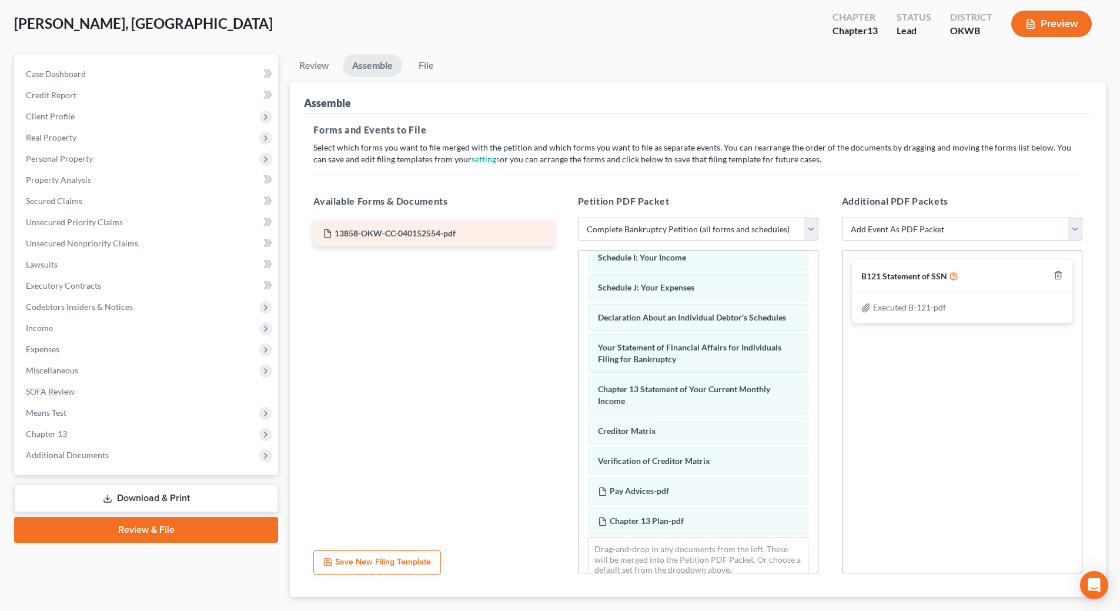
click at [405, 228] on span "13858-OKW-CC-040152554-pdf" at bounding box center [395, 233] width 121 height 10
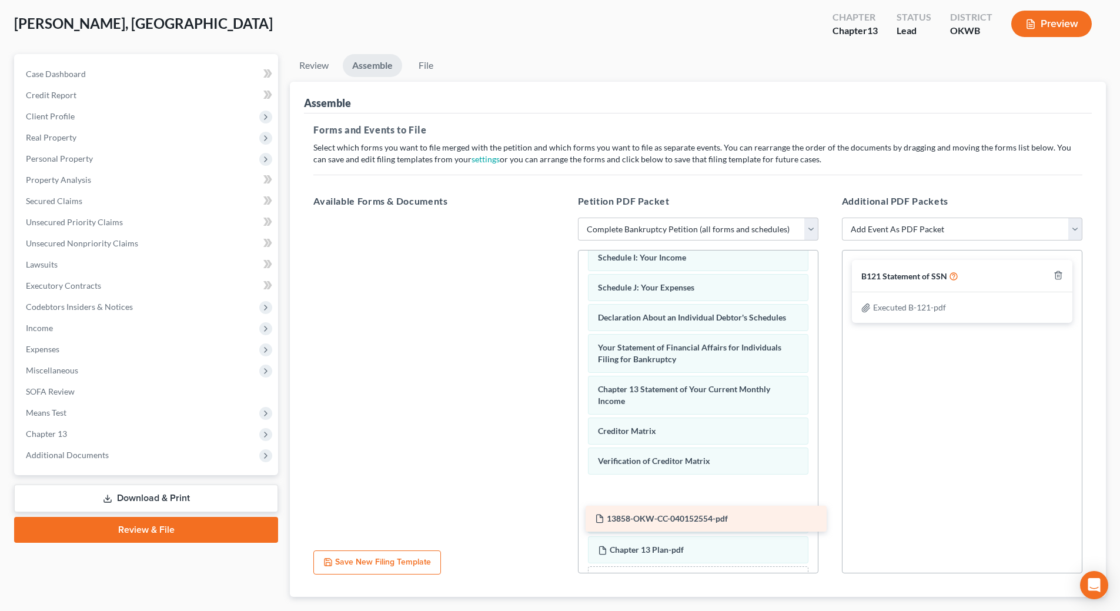
drag, startPoint x: 405, startPoint y: 228, endPoint x: 677, endPoint y: 513, distance: 394.3
click at [563, 218] on div "13858-OKW-CC-040152554-pdf 13858-OKW-CC-040152554-pdf" at bounding box center [433, 218] width 259 height 0
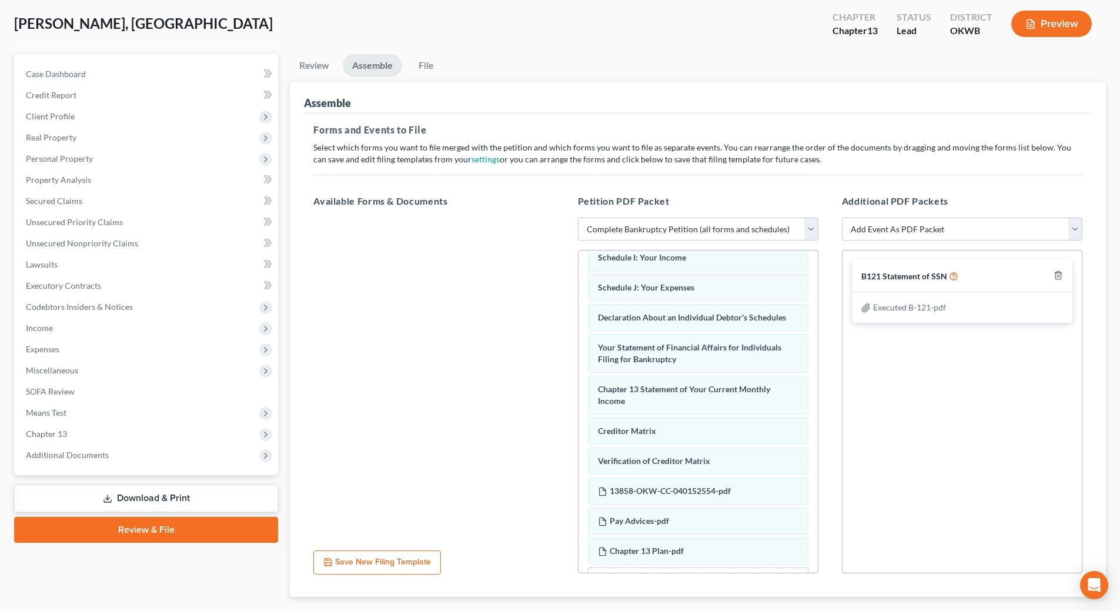
scroll to position [423, 0]
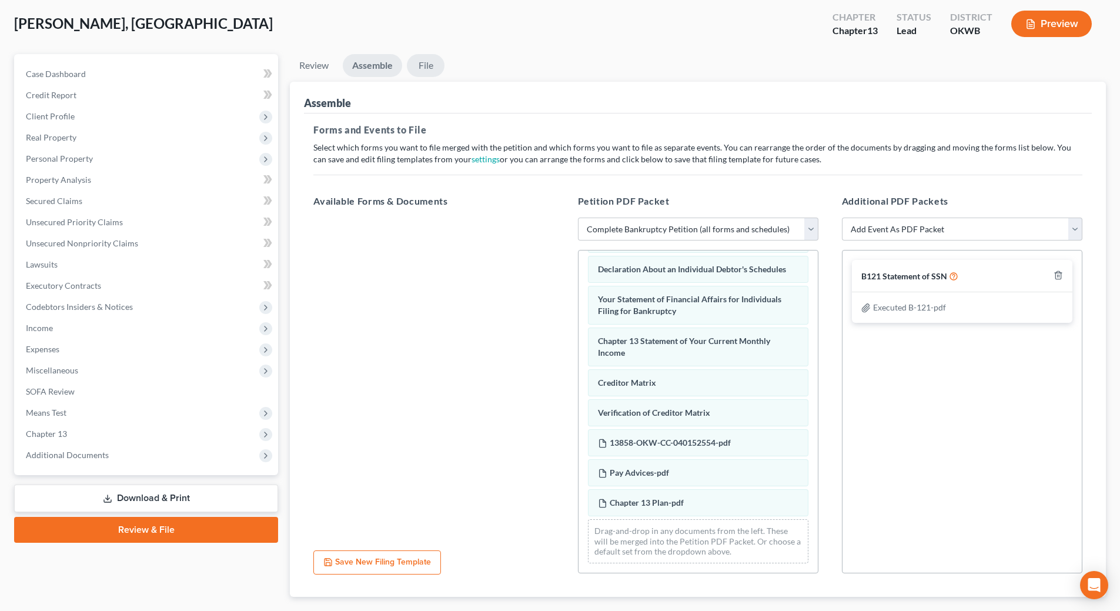
click at [420, 65] on link "File" at bounding box center [426, 65] width 38 height 23
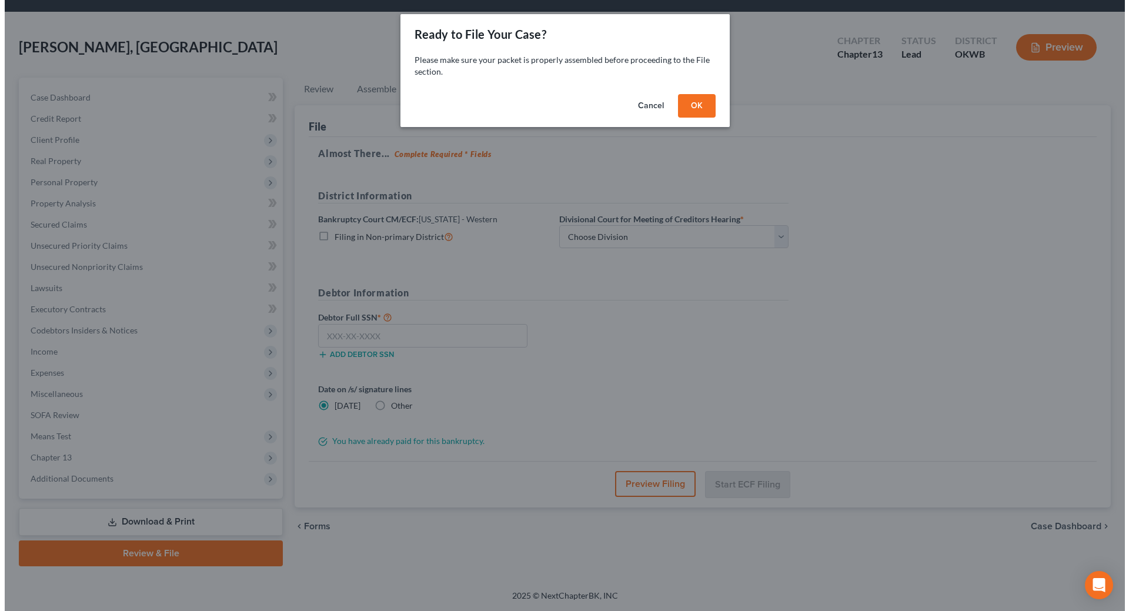
scroll to position [35, 0]
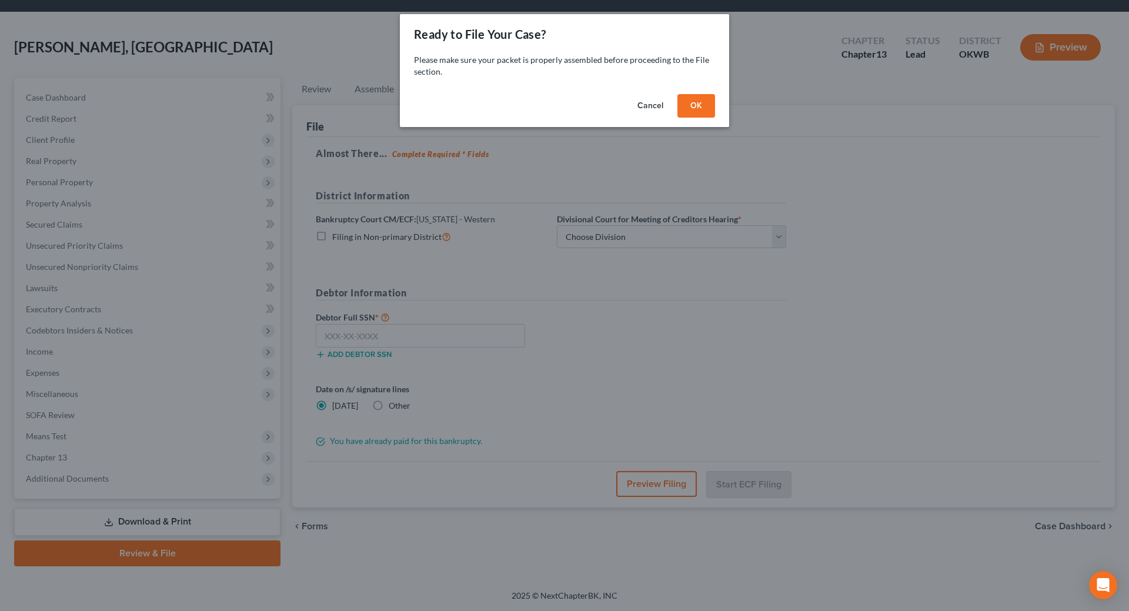
click at [699, 110] on button "OK" at bounding box center [696, 106] width 38 height 24
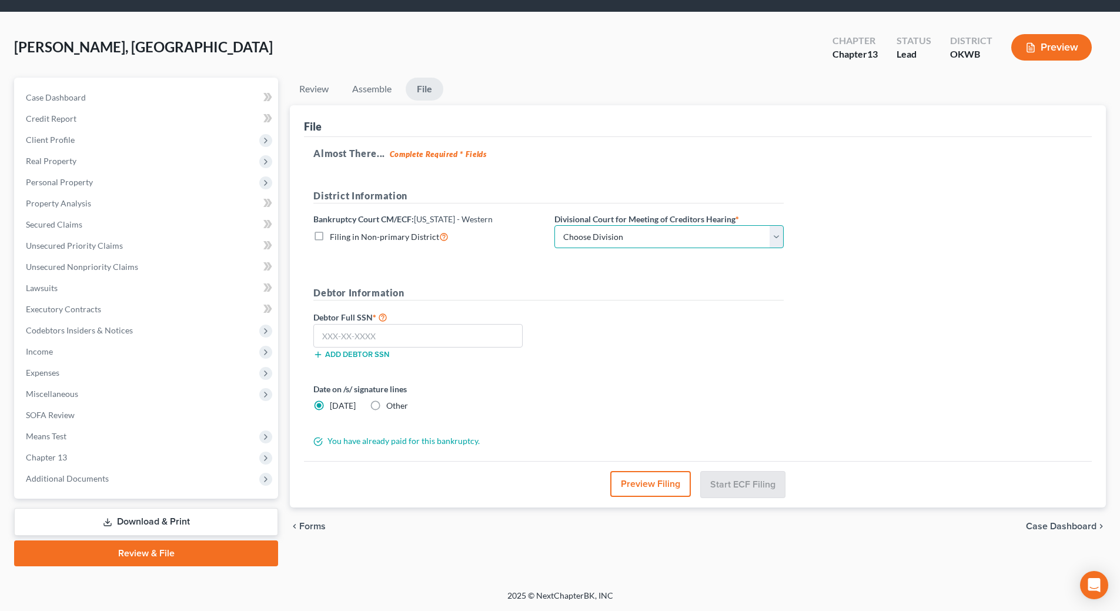
click at [595, 238] on select "Choose Division [US_STATE][GEOGRAPHIC_DATA]" at bounding box center [669, 237] width 229 height 24
select select "0"
click at [555, 225] on select "Choose Division [US_STATE][GEOGRAPHIC_DATA]" at bounding box center [669, 237] width 229 height 24
click at [471, 328] on input "text" at bounding box center [417, 336] width 209 height 24
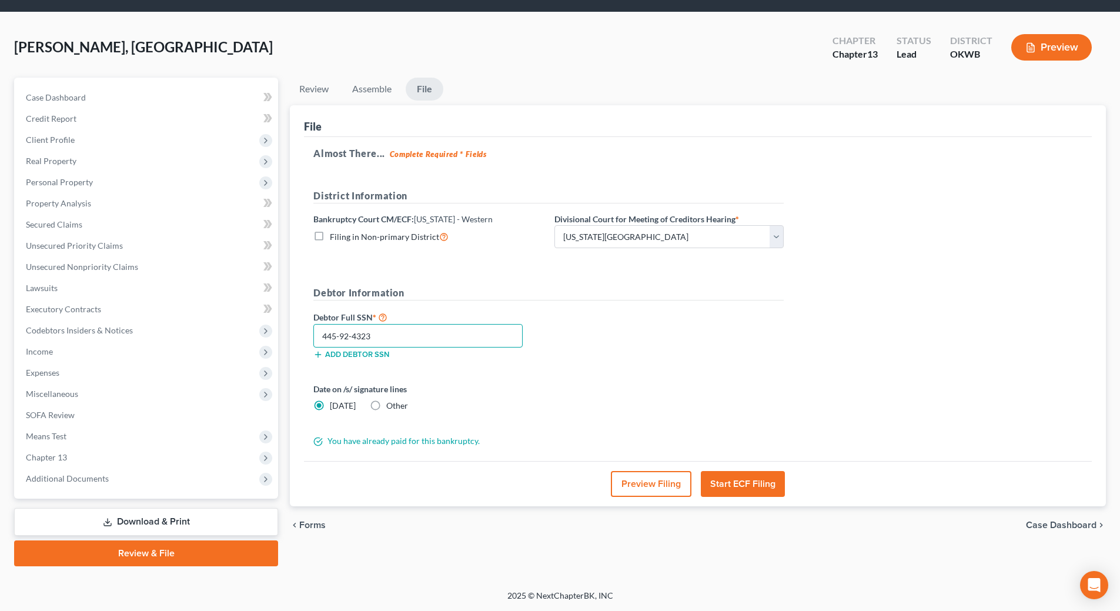
type input "445-92-4323"
click at [643, 488] on button "Preview Filing" at bounding box center [651, 484] width 81 height 26
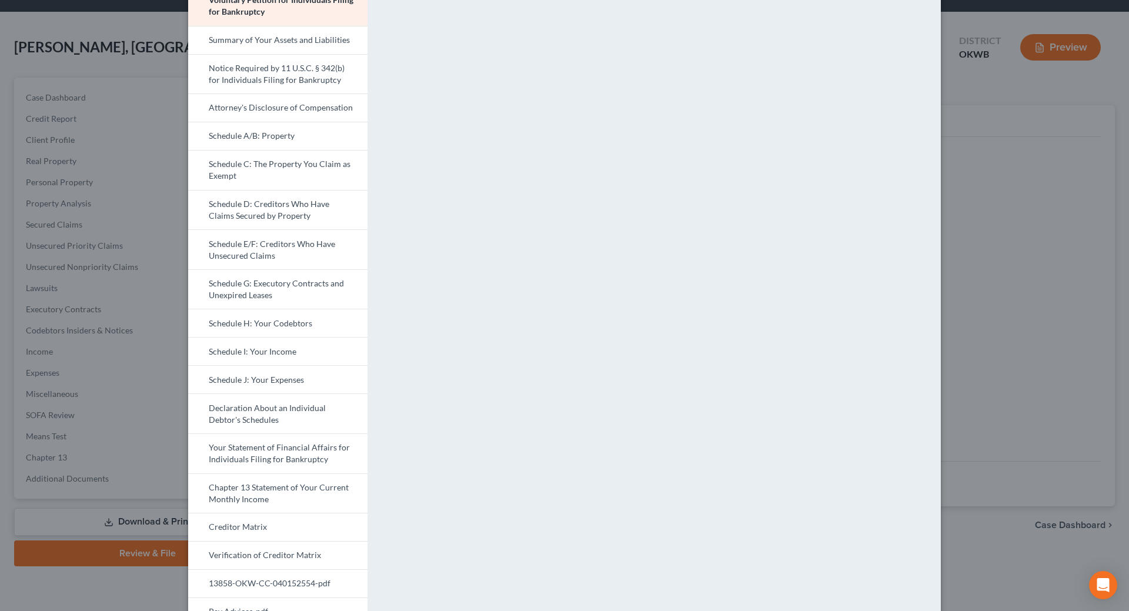
scroll to position [235, 0]
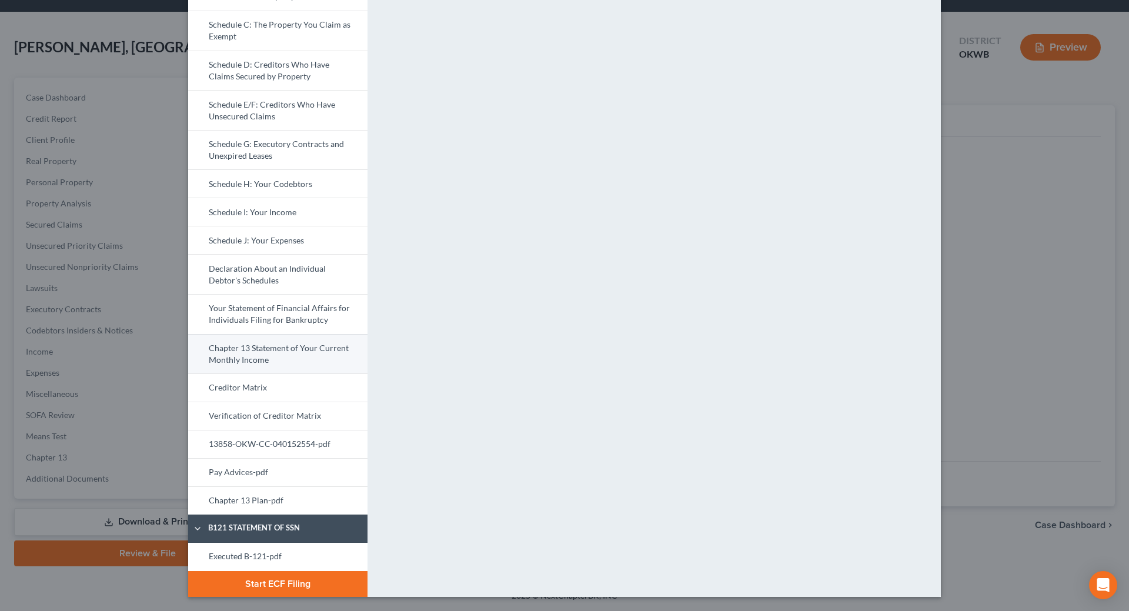
click at [317, 360] on link "Chapter 13 Statement of Your Current Monthly Income" at bounding box center [277, 354] width 179 height 40
click at [495, 419] on div "<object ng-attr-data='[URL][DOMAIN_NAME]' type='application/pdf' width='100%' h…" at bounding box center [659, 208] width 573 height 778
click at [286, 584] on button "Start ECF Filing" at bounding box center [277, 584] width 179 height 26
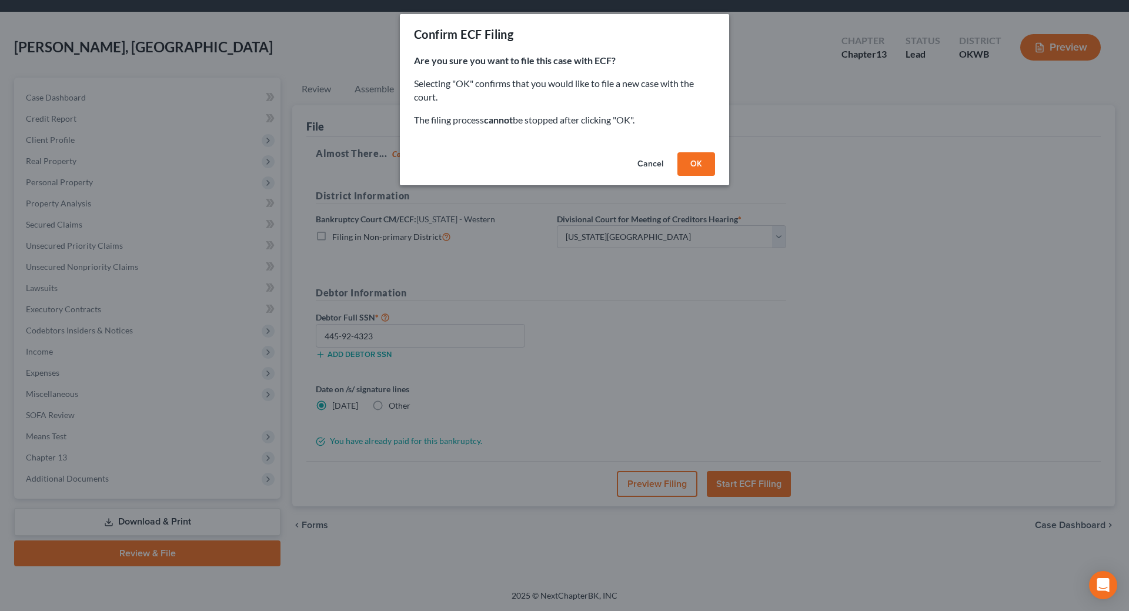
click at [693, 156] on button "OK" at bounding box center [696, 164] width 38 height 24
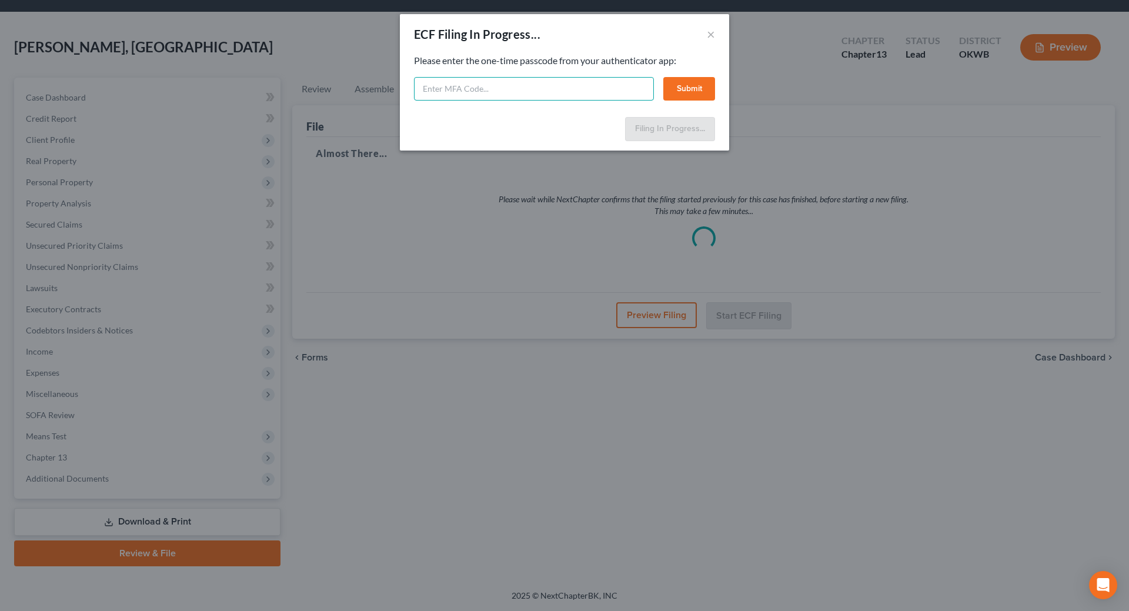
click at [517, 83] on input "text" at bounding box center [534, 89] width 240 height 24
type input "589796"
click at [673, 91] on button "Submit" at bounding box center [689, 89] width 52 height 24
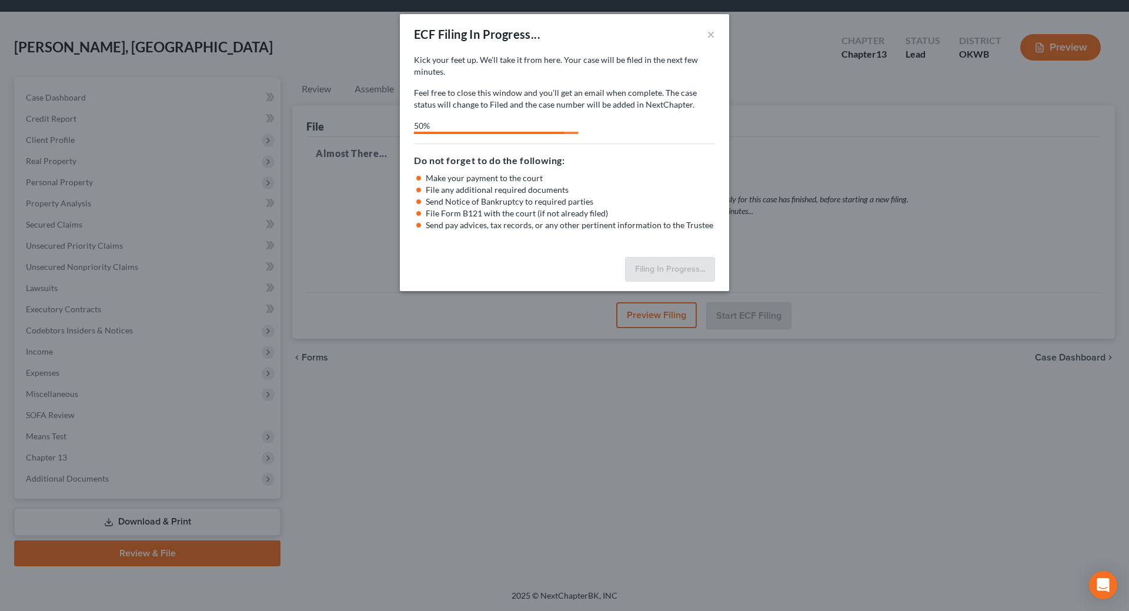
select select "0"
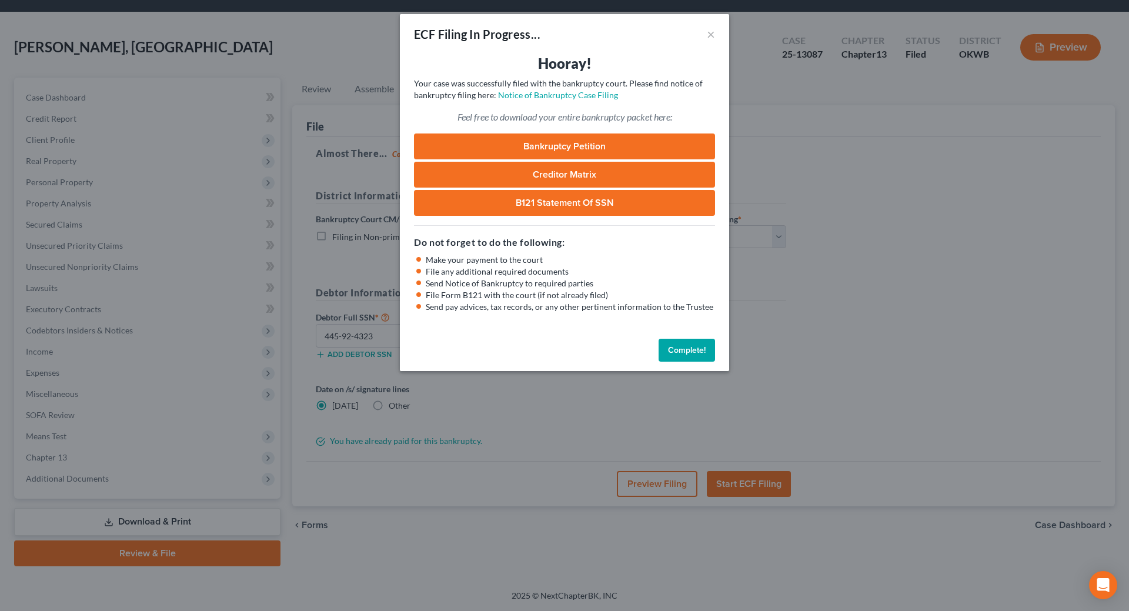
click at [586, 143] on link "Bankruptcy Petition" at bounding box center [564, 146] width 301 height 26
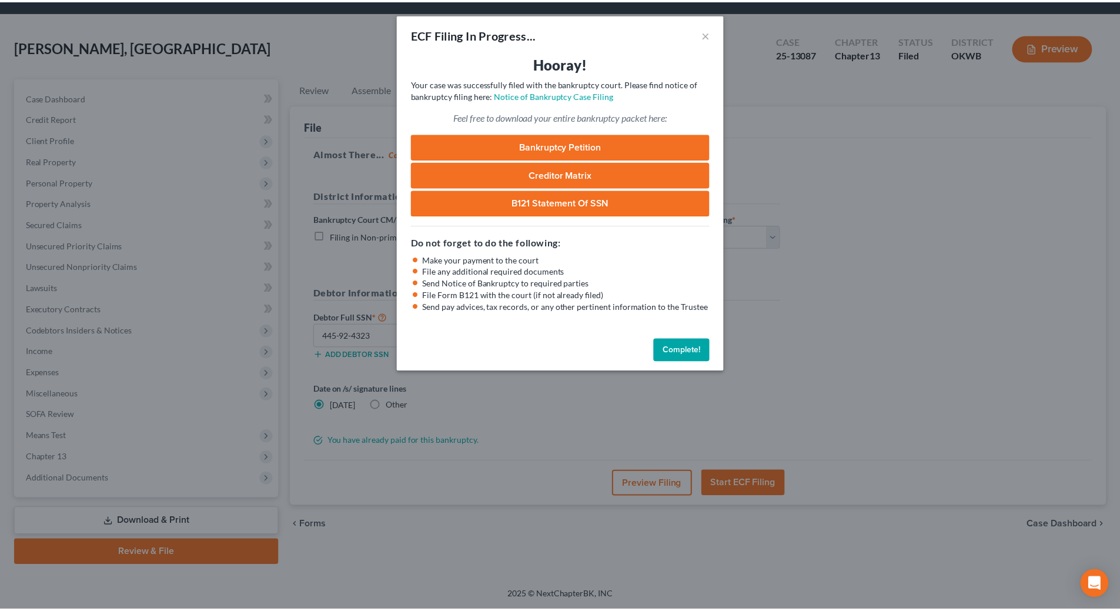
scroll to position [0, 0]
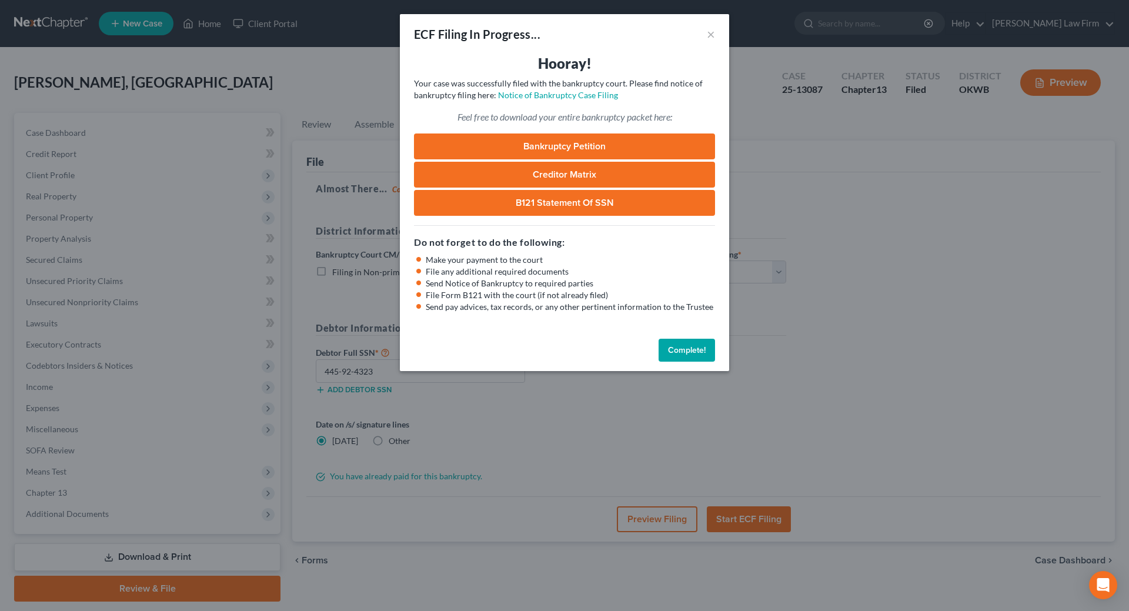
click at [676, 353] on button "Complete!" at bounding box center [687, 351] width 56 height 24
